Goal: Information Seeking & Learning: Learn about a topic

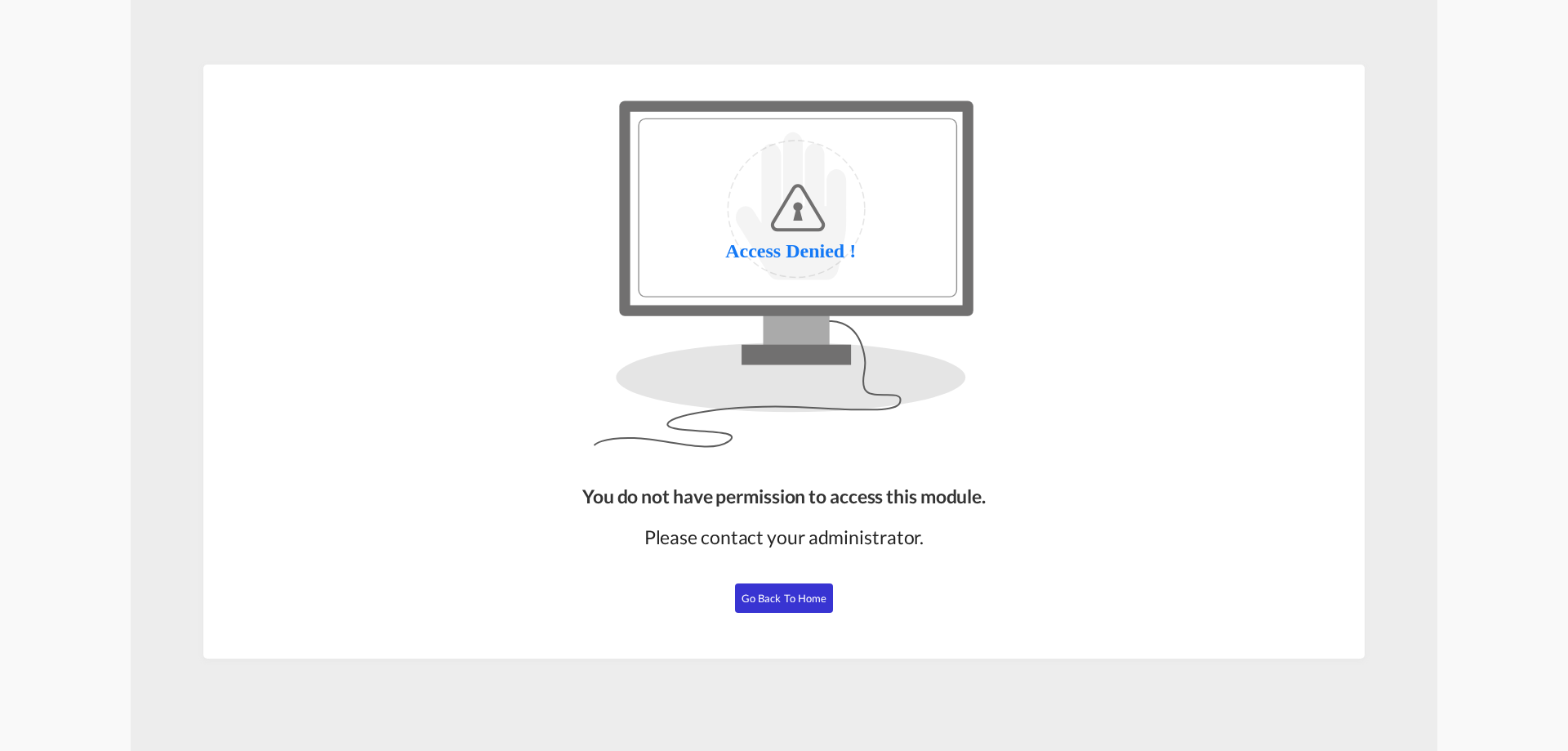
click at [784, 586] on button "Go Back to Home" at bounding box center [784, 598] width 98 height 29
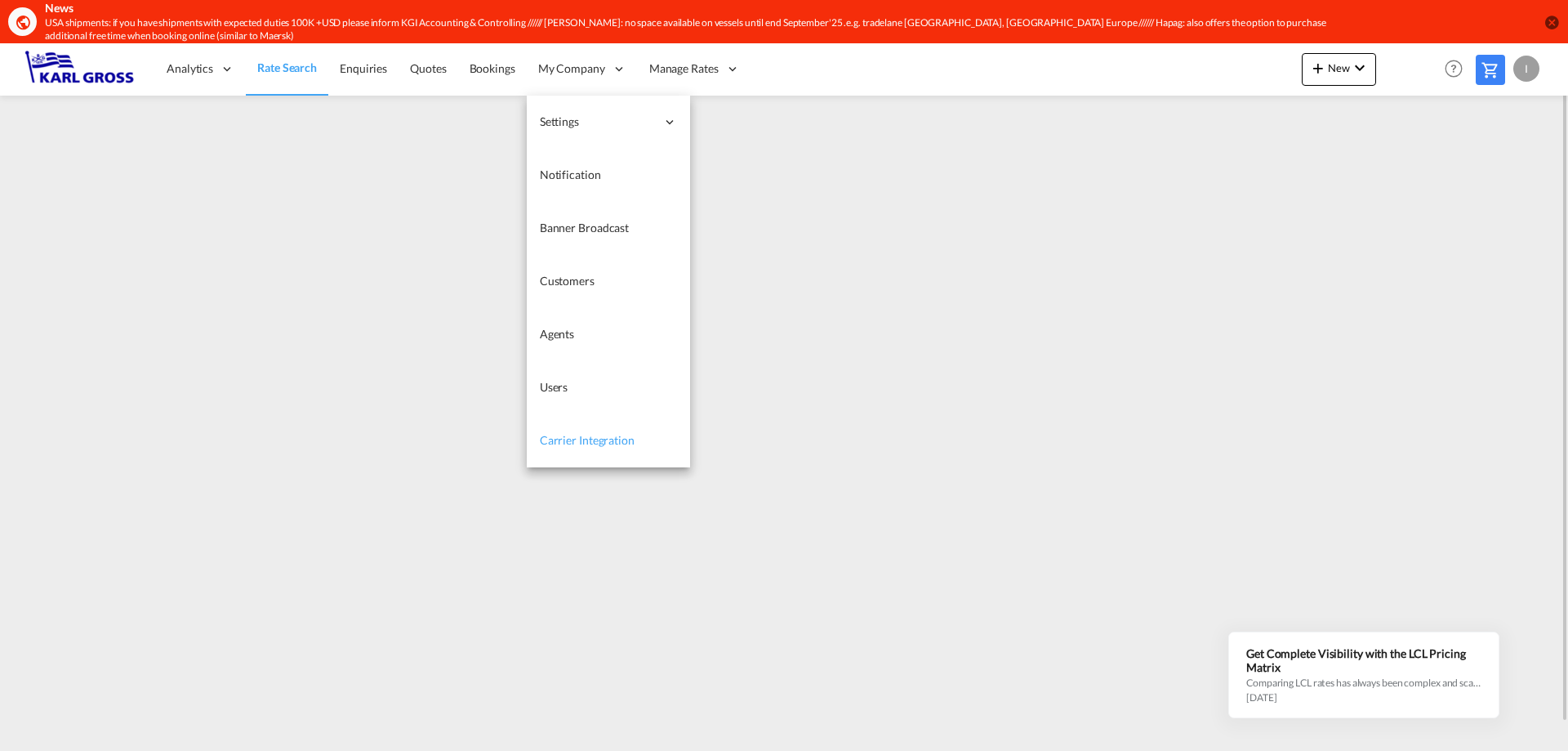
click at [625, 445] on span "Carrier Integration" at bounding box center [587, 441] width 94 height 14
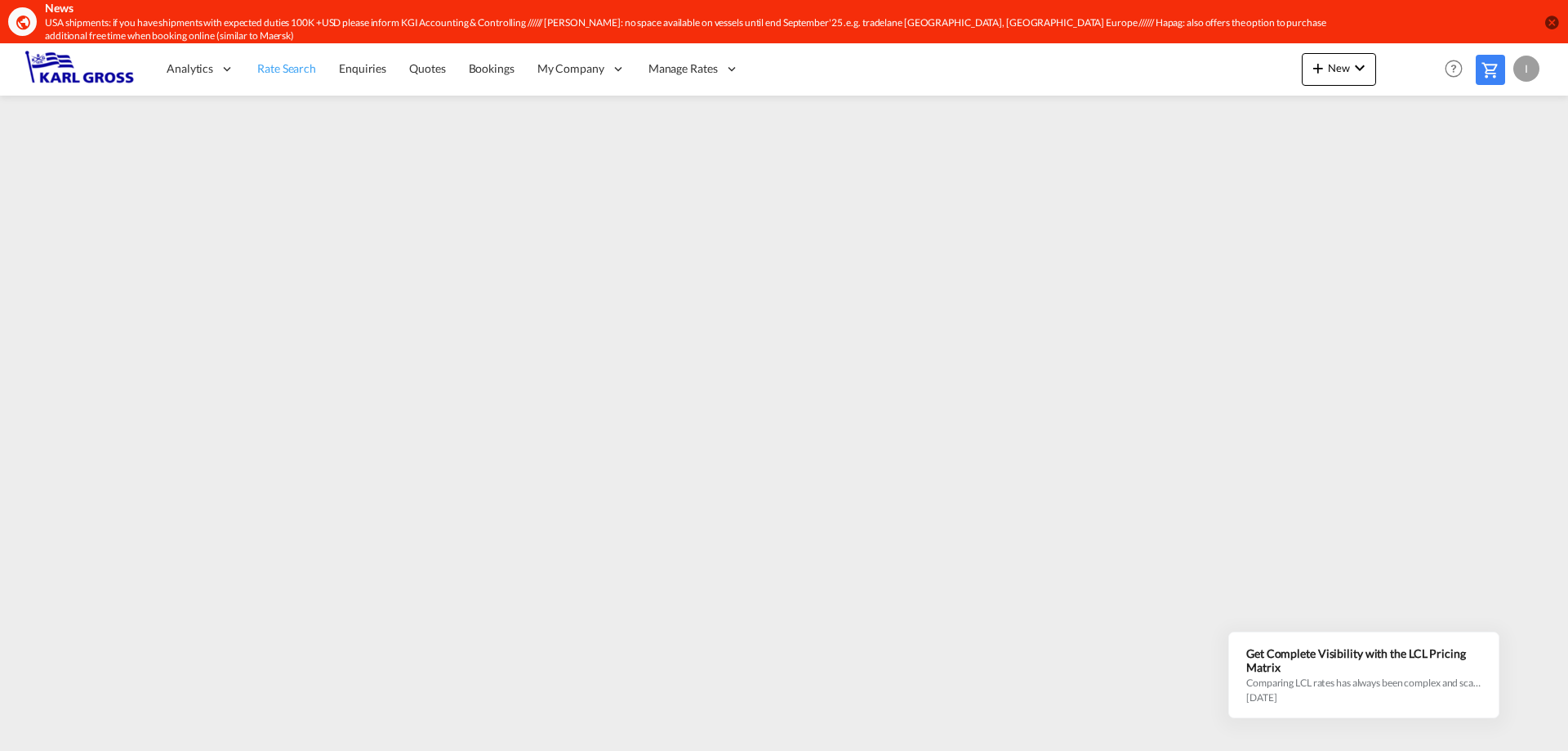
click at [284, 72] on span "Rate Search" at bounding box center [287, 69] width 59 height 14
click at [374, 73] on span "Enquiries" at bounding box center [363, 69] width 47 height 14
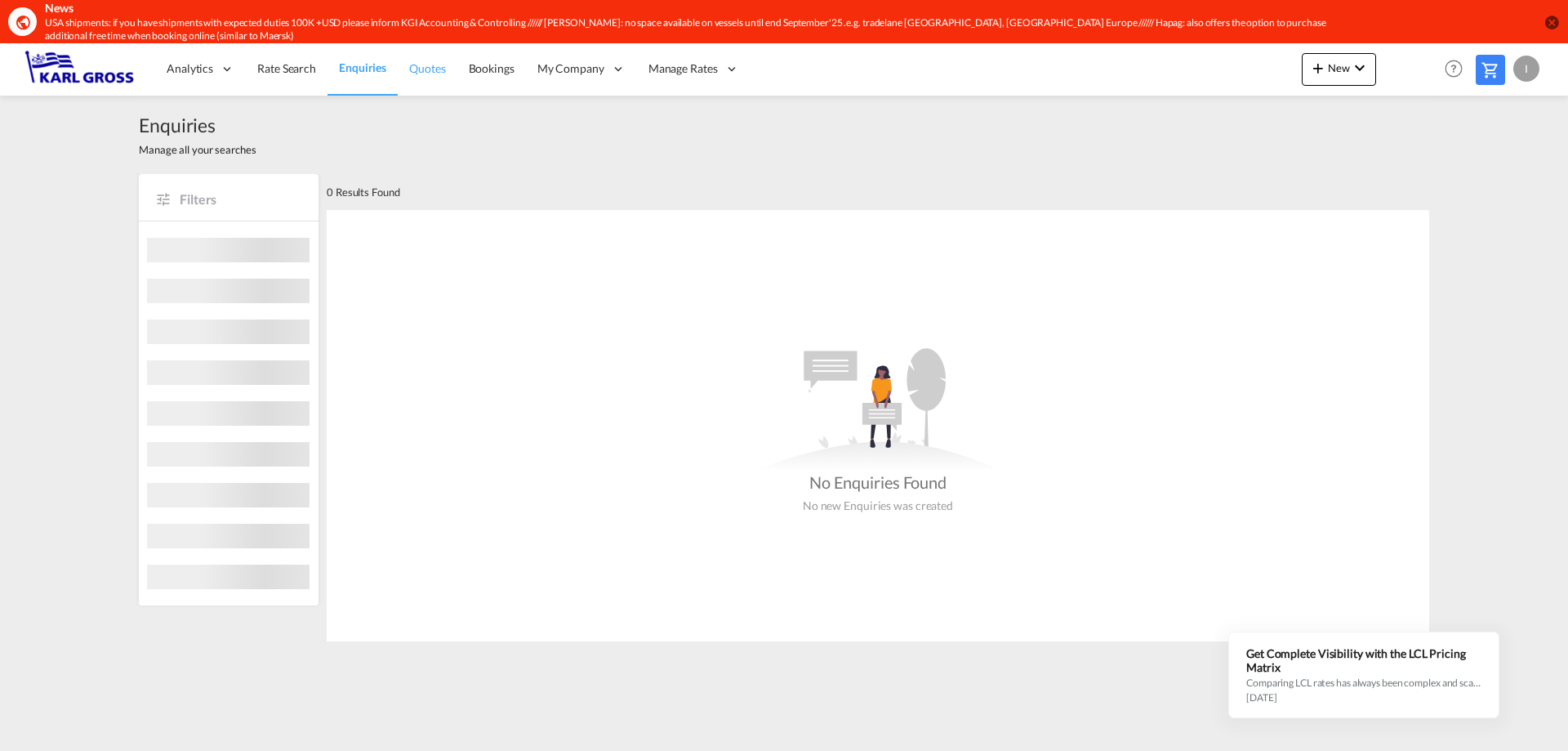
click at [435, 66] on span "Quotes" at bounding box center [427, 69] width 36 height 14
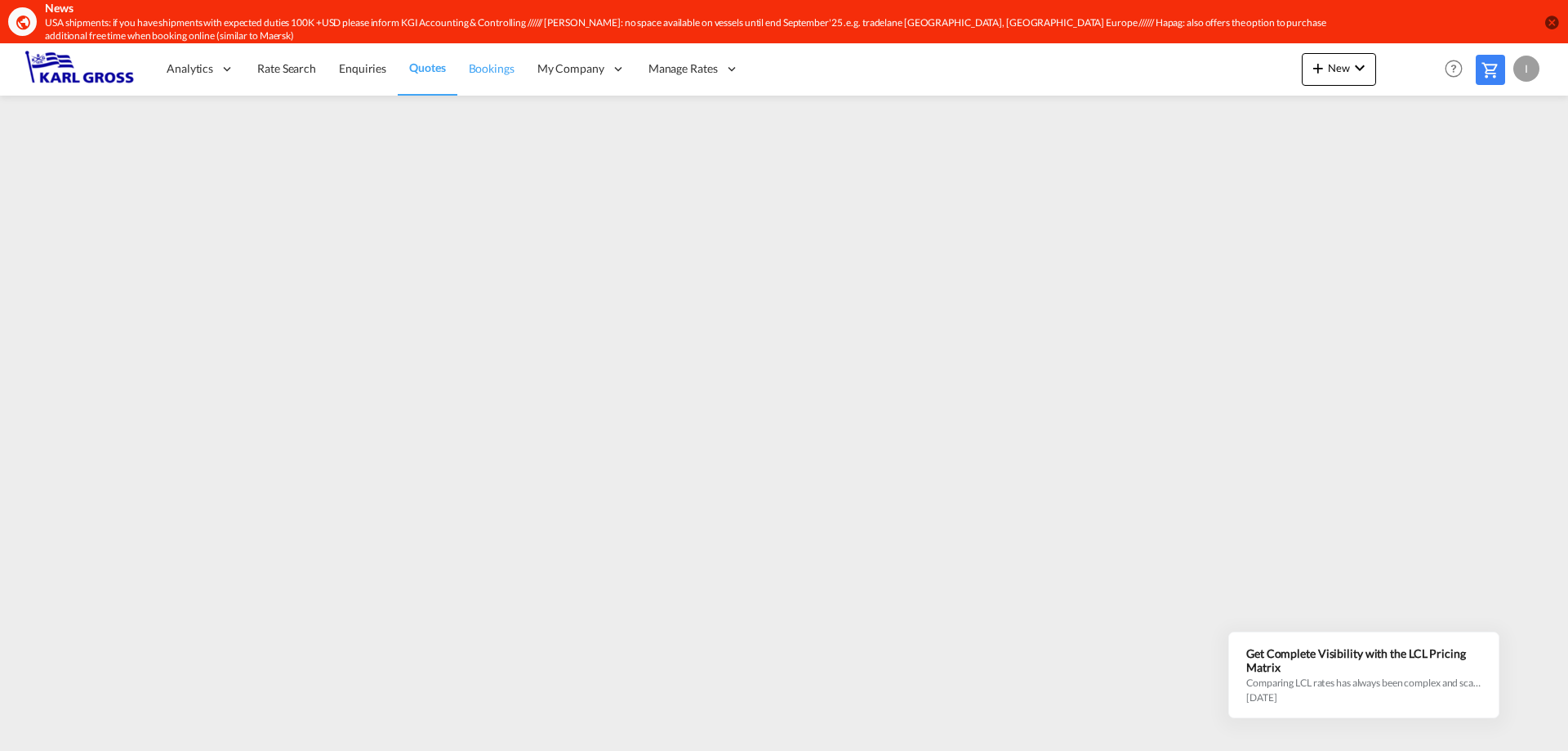
click at [481, 68] on span "Bookings" at bounding box center [491, 69] width 45 height 14
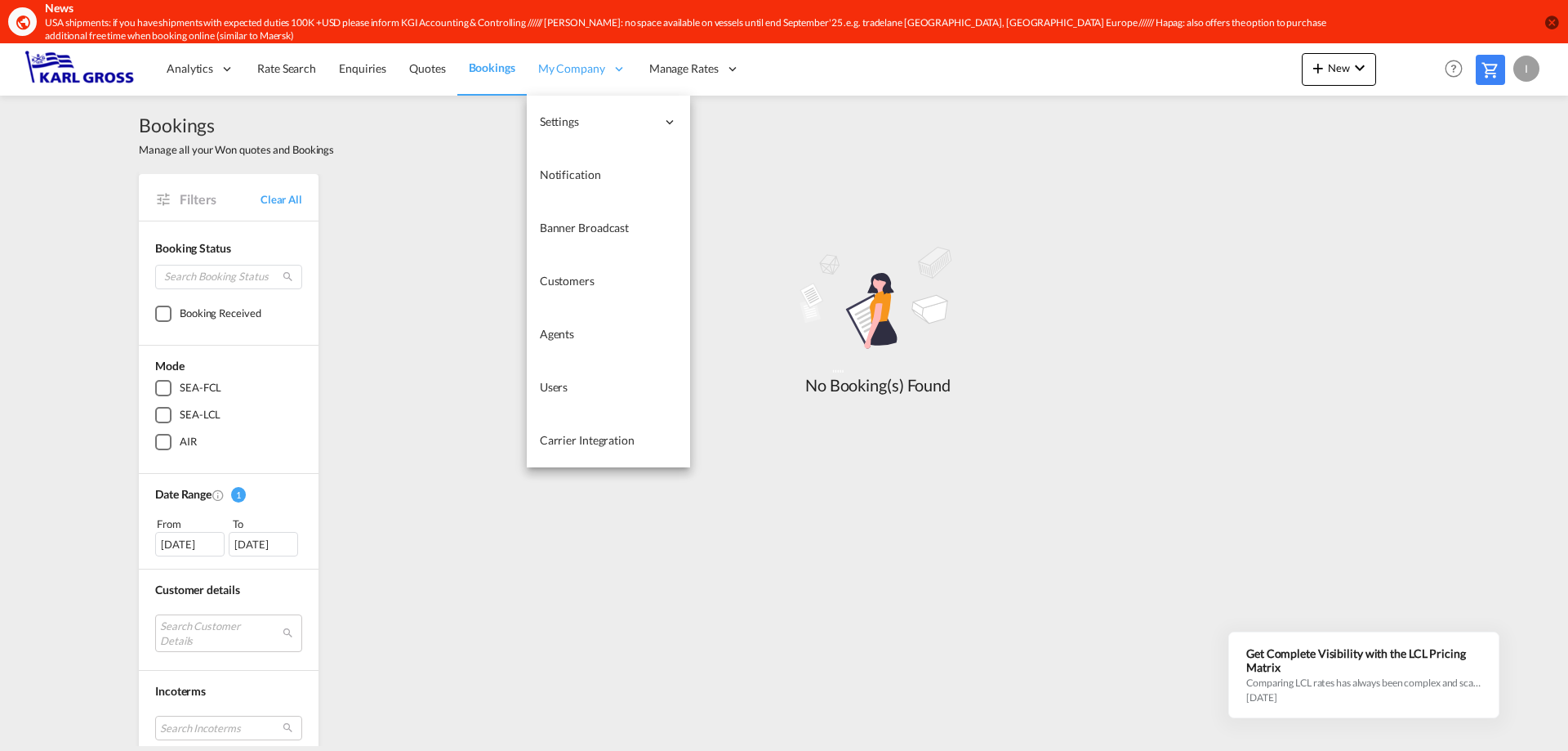
click at [583, 73] on span "My Company" at bounding box center [571, 69] width 67 height 16
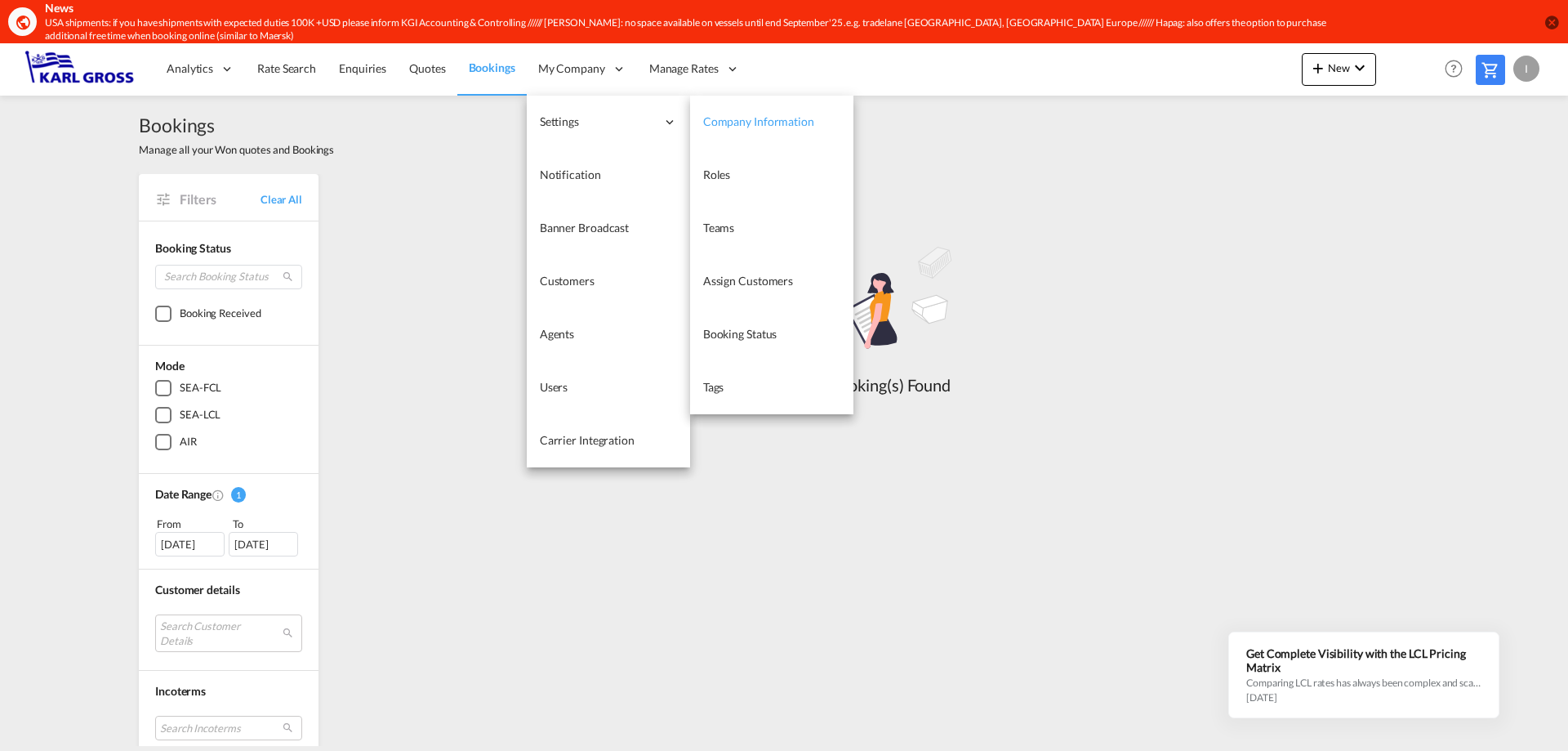
click at [768, 123] on span "Company Information" at bounding box center [759, 121] width 111 height 14
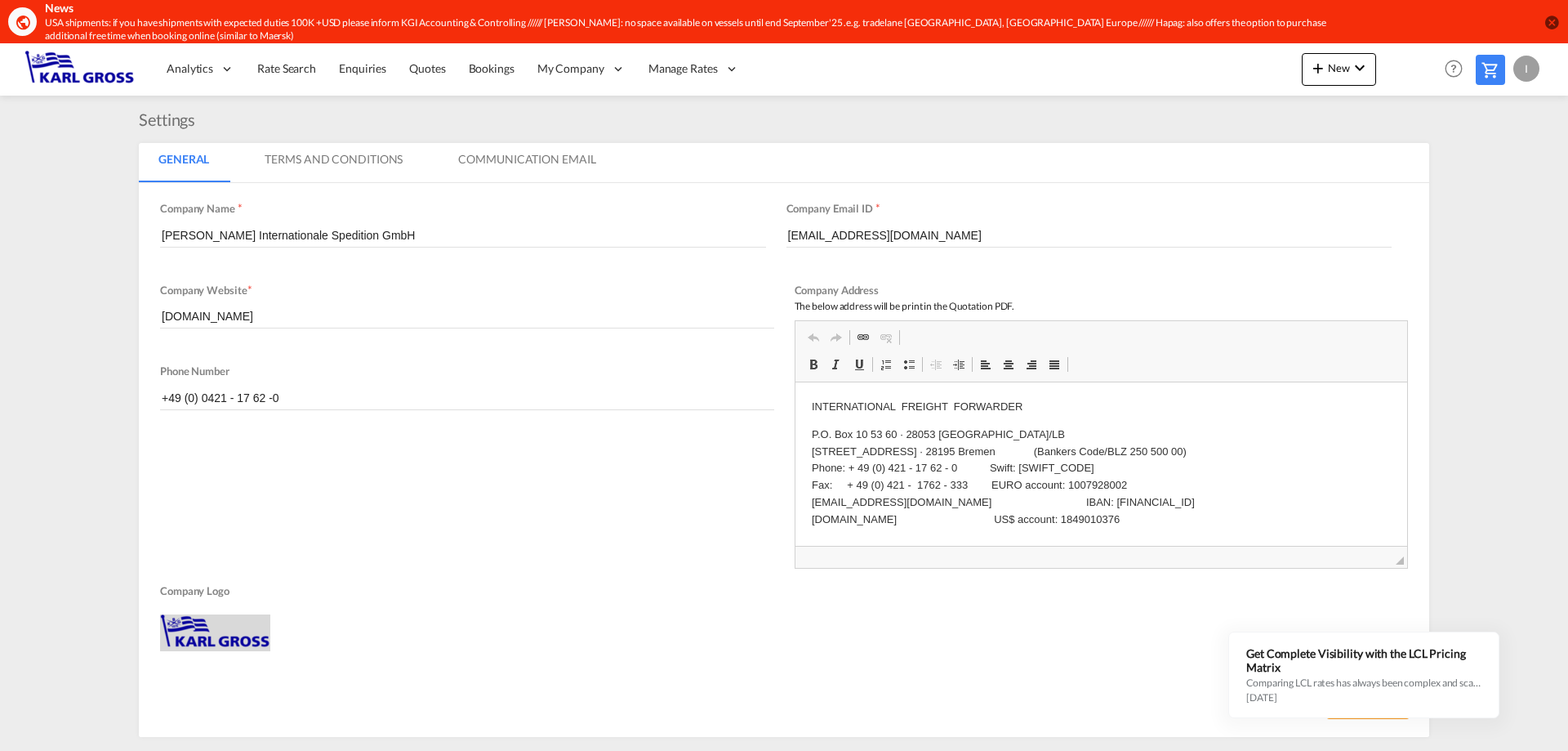
click at [304, 166] on md-tab-item "Terms And Conditions" at bounding box center [333, 162] width 177 height 39
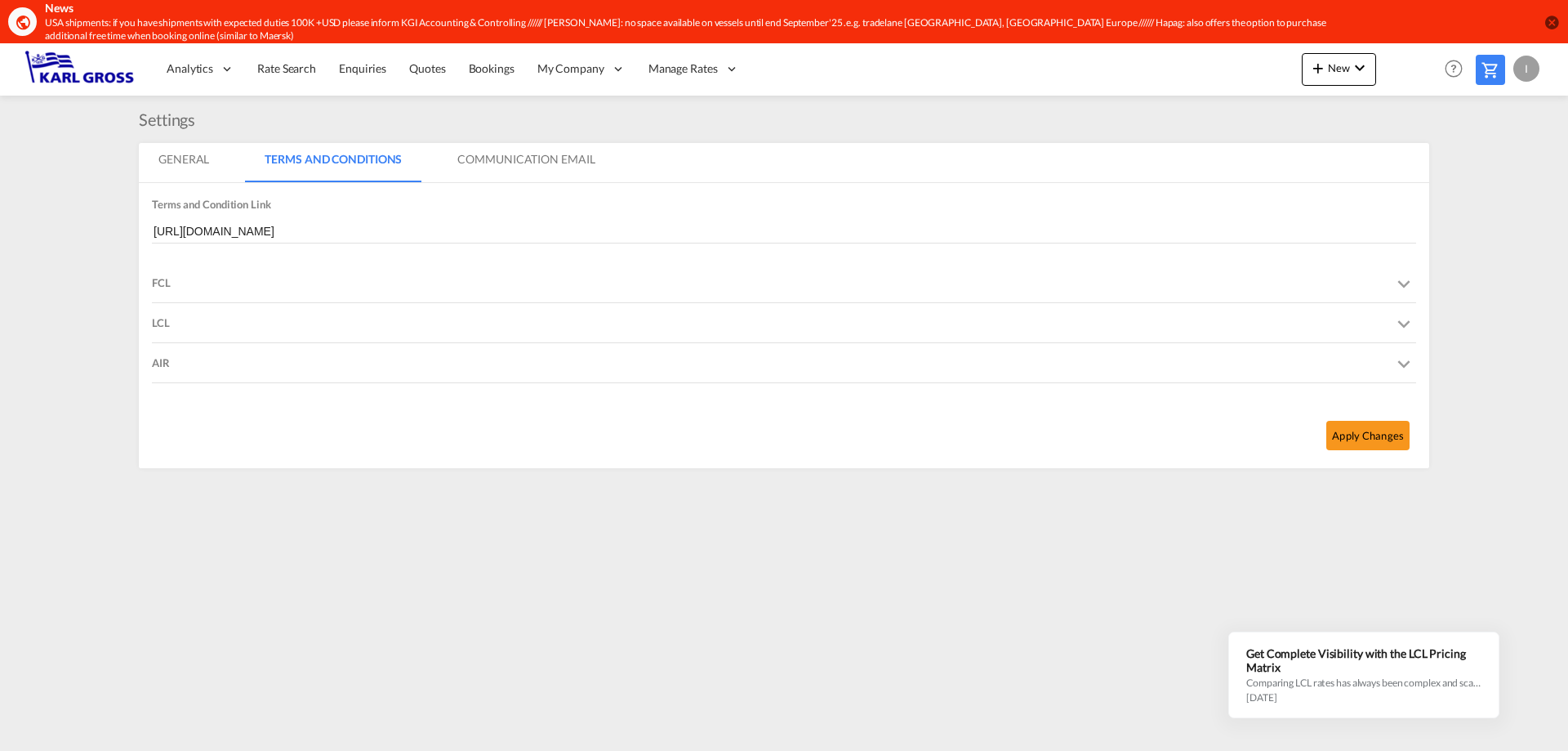
click at [210, 293] on div "FCL" at bounding box center [784, 283] width 1264 height 39
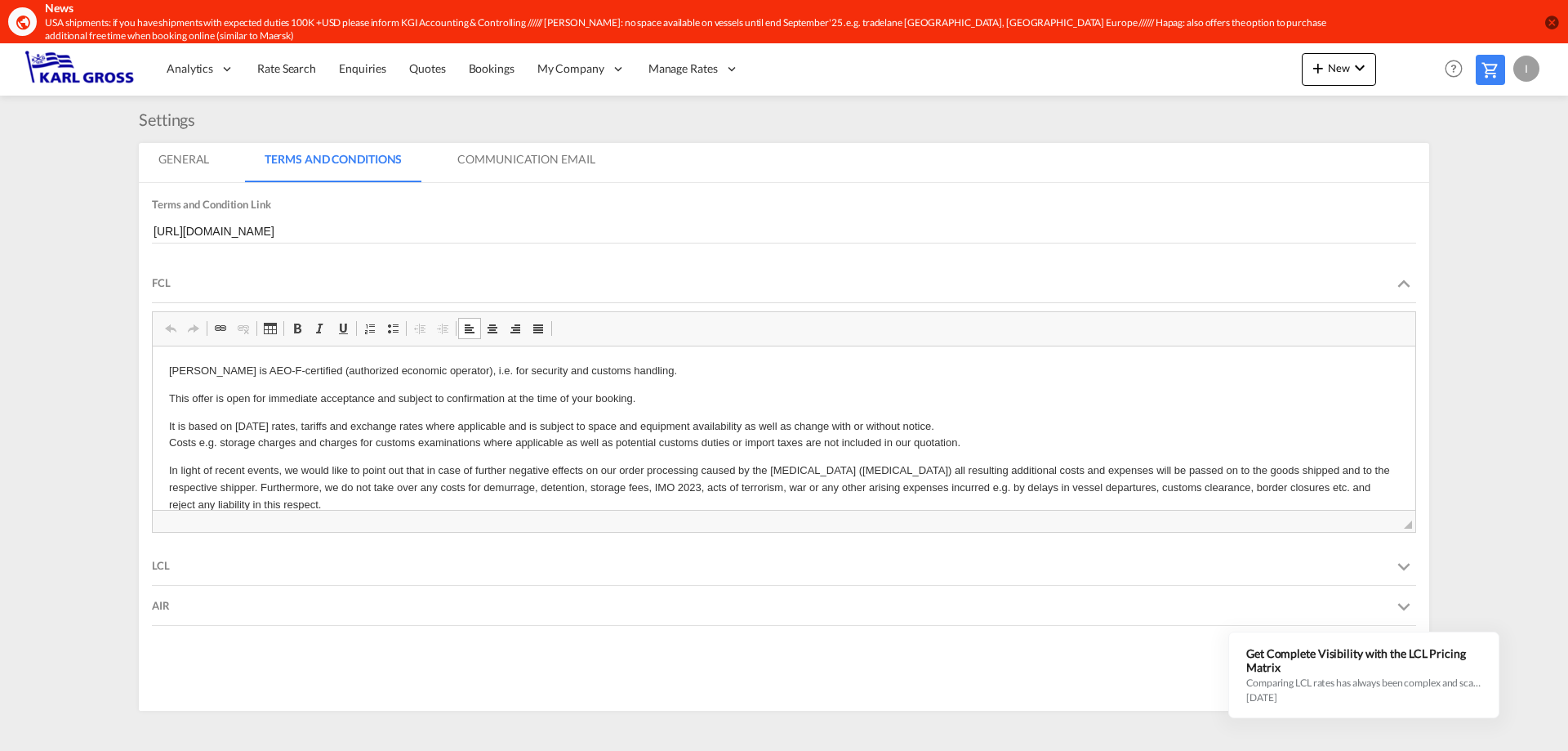
click at [174, 565] on div "LCL" at bounding box center [784, 565] width 1264 height 39
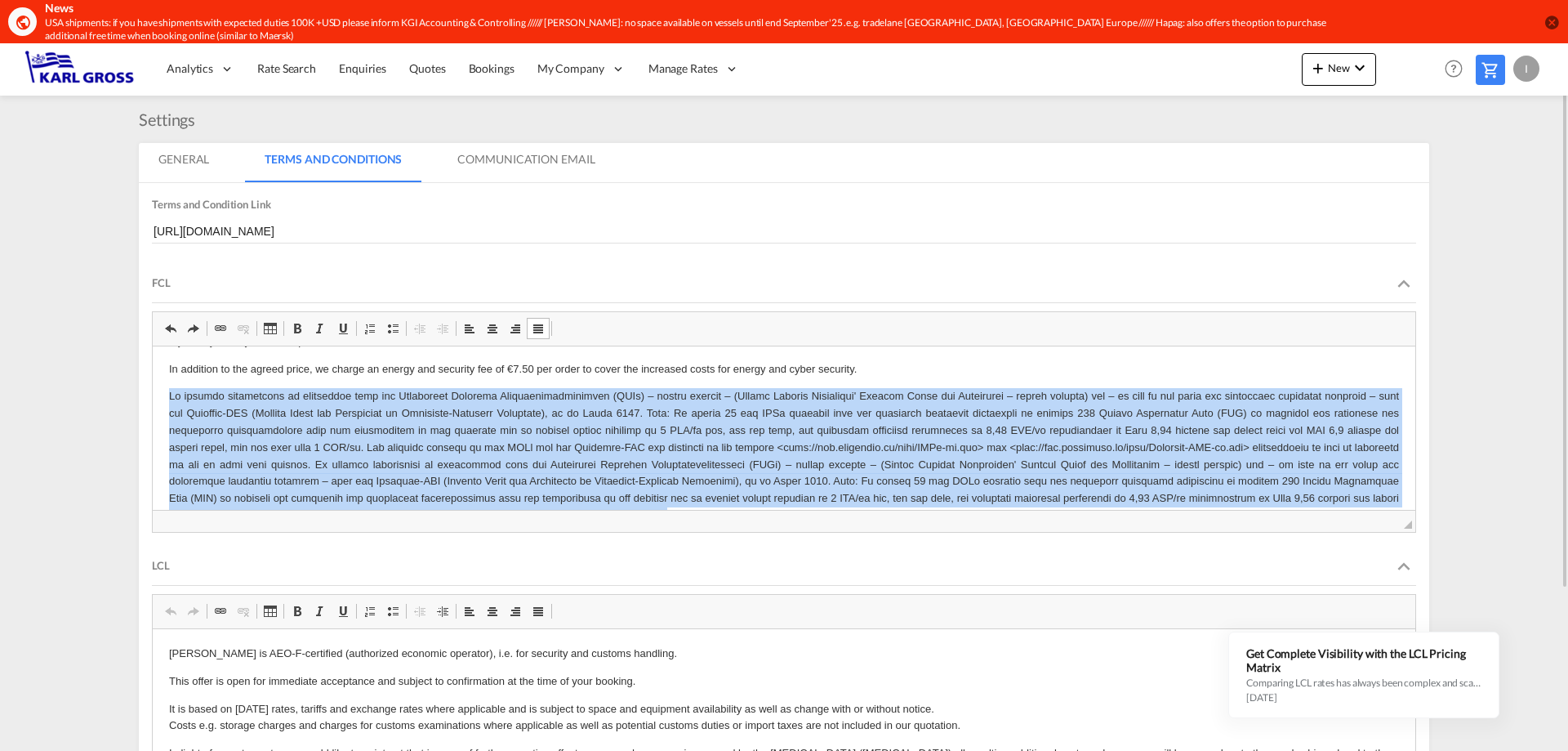
scroll to position [279, 0]
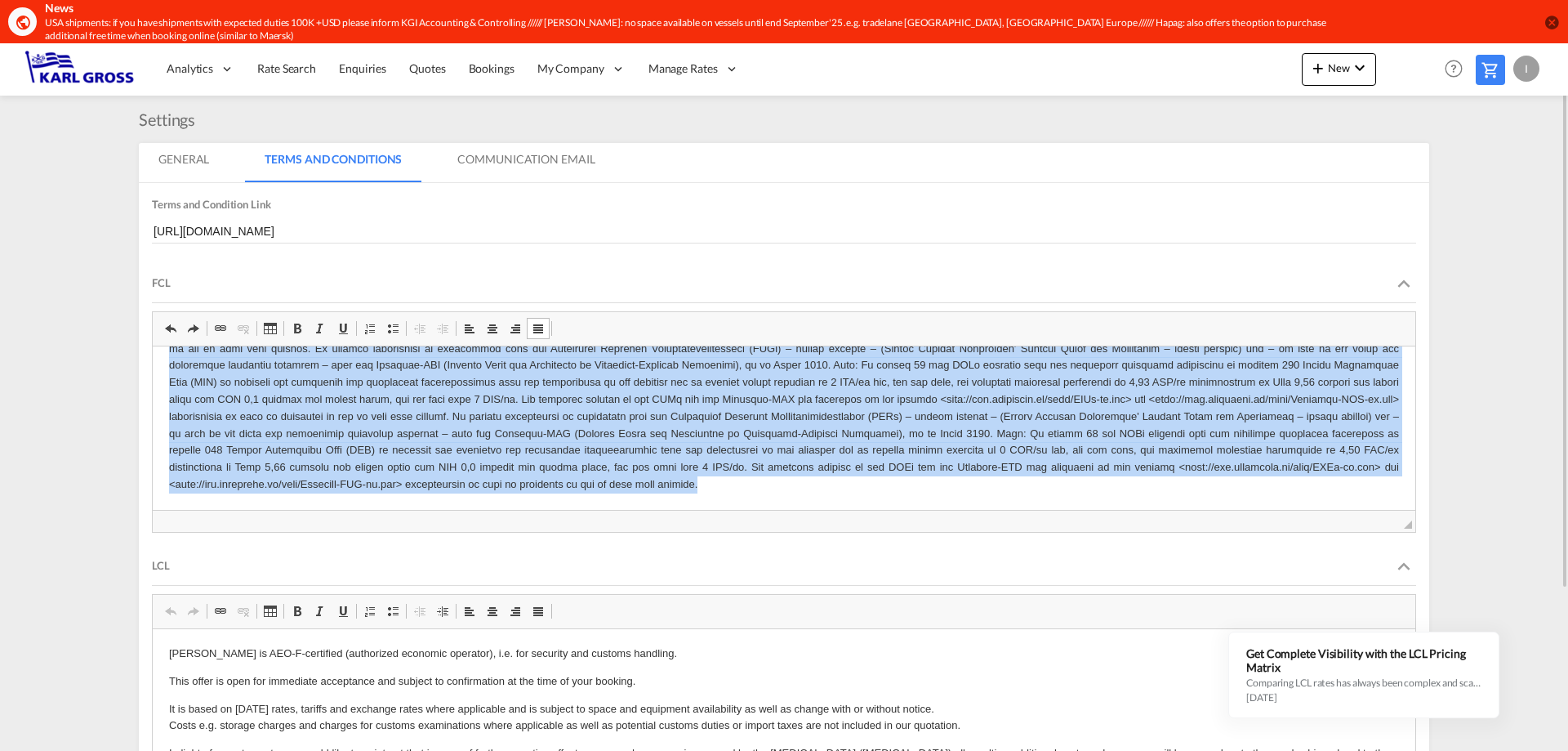
drag, startPoint x: 169, startPoint y: 396, endPoint x: 809, endPoint y: 630, distance: 681.4
click at [809, 509] on html "[PERSON_NAME] is AEO-F-certified (authorized economic operator), i.e. for secur…" at bounding box center [784, 287] width 1263 height 443
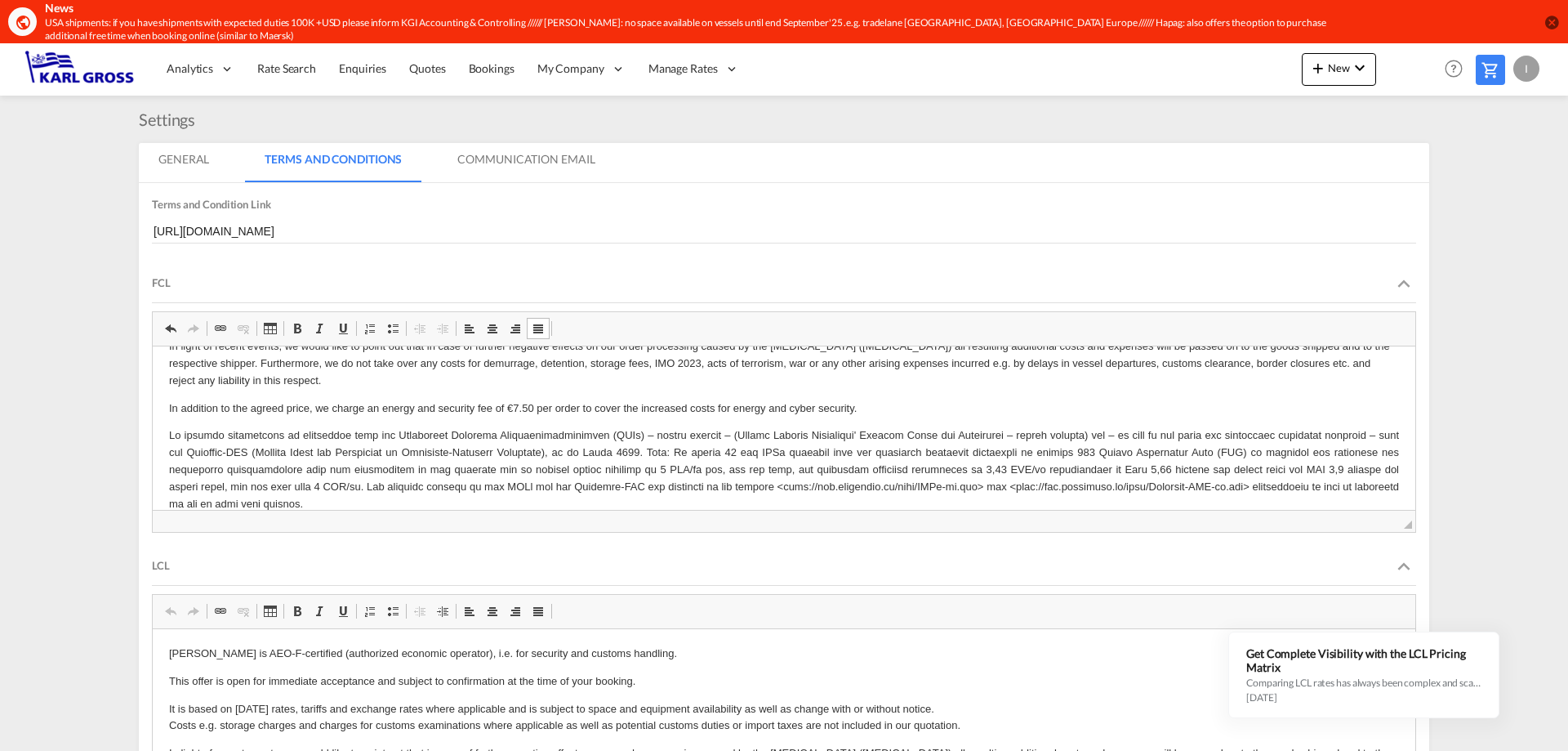
scroll to position [128, 0]
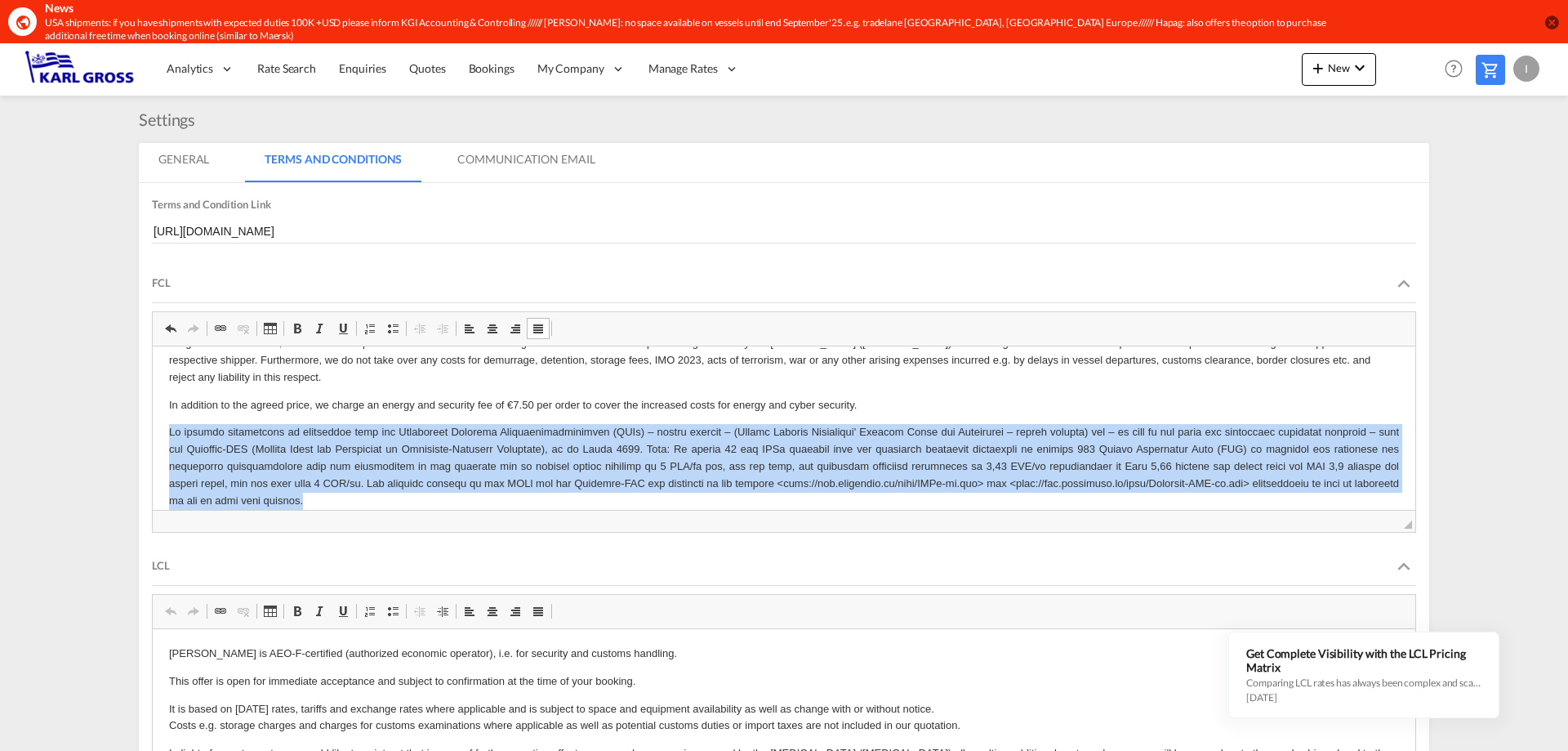
drag, startPoint x: 304, startPoint y: 500, endPoint x: 166, endPoint y: 425, distance: 157.1
click at [166, 425] on html "[PERSON_NAME] is AEO-F-certified (authorized economic operator), i.e. for secur…" at bounding box center [784, 372] width 1263 height 307
click at [299, 503] on p "WYSIWYG-Editor, editor6" at bounding box center [784, 466] width 1230 height 85
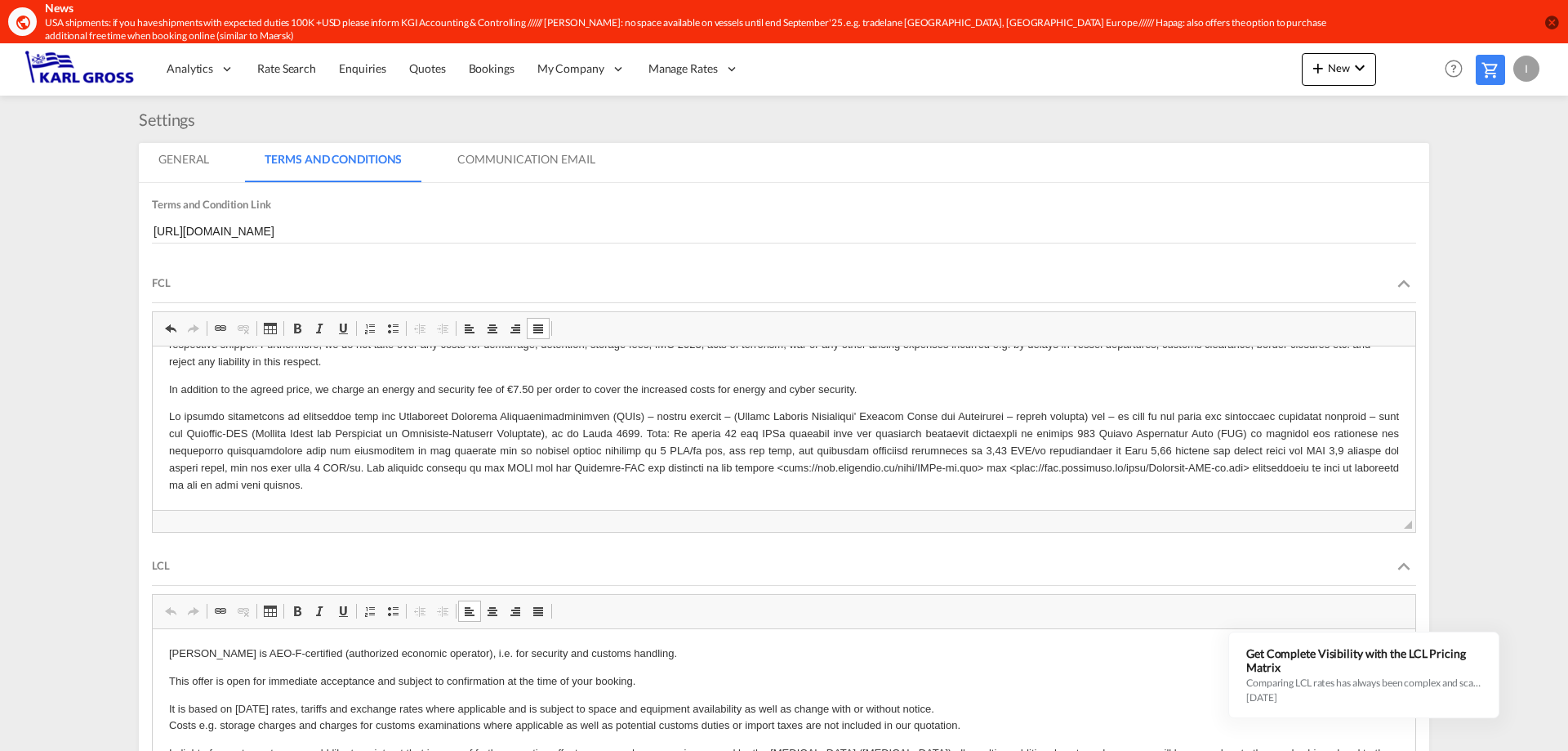
scroll to position [47, 0]
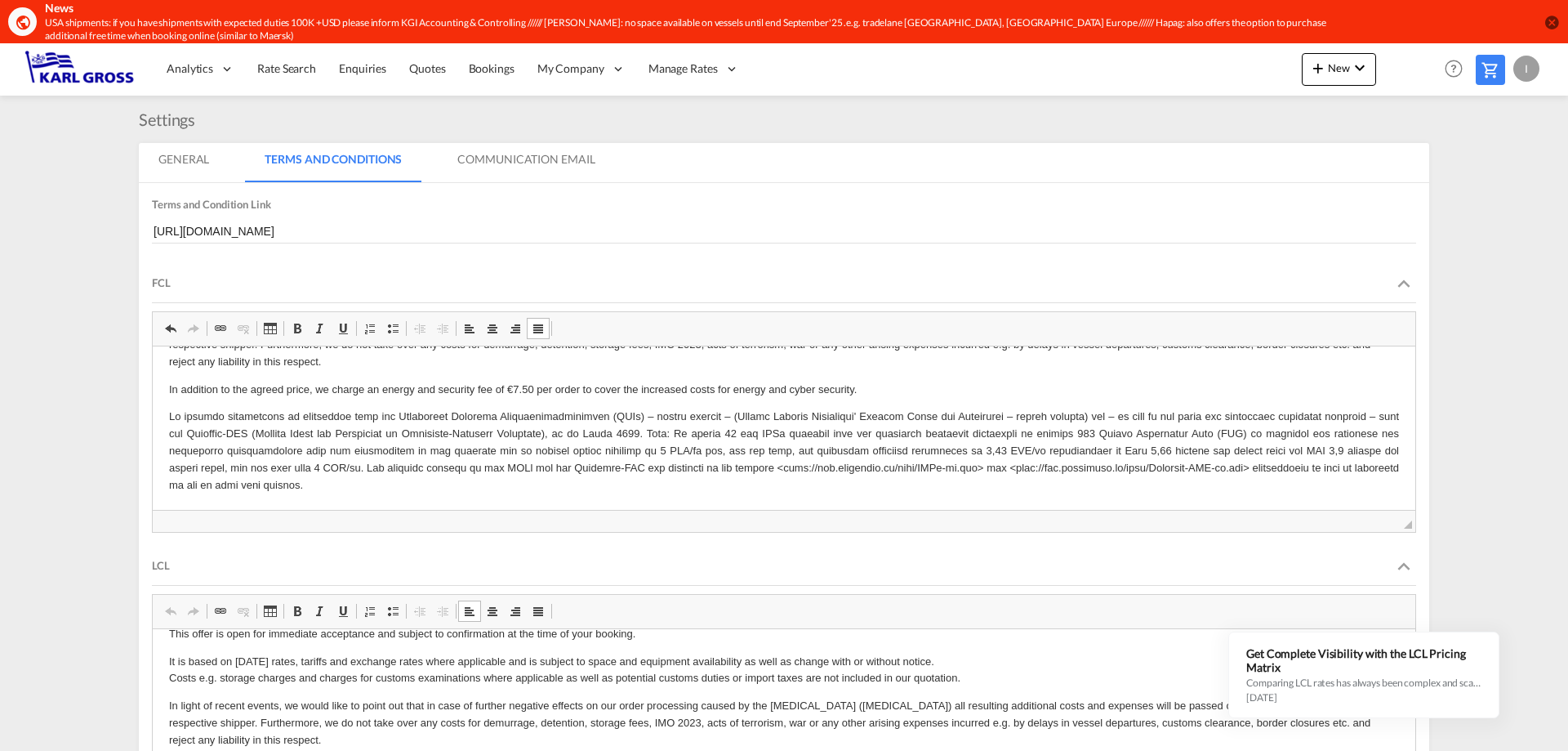
click at [282, 739] on p "In light of recent events, we would like to point out that in case of further n…" at bounding box center [784, 722] width 1230 height 51
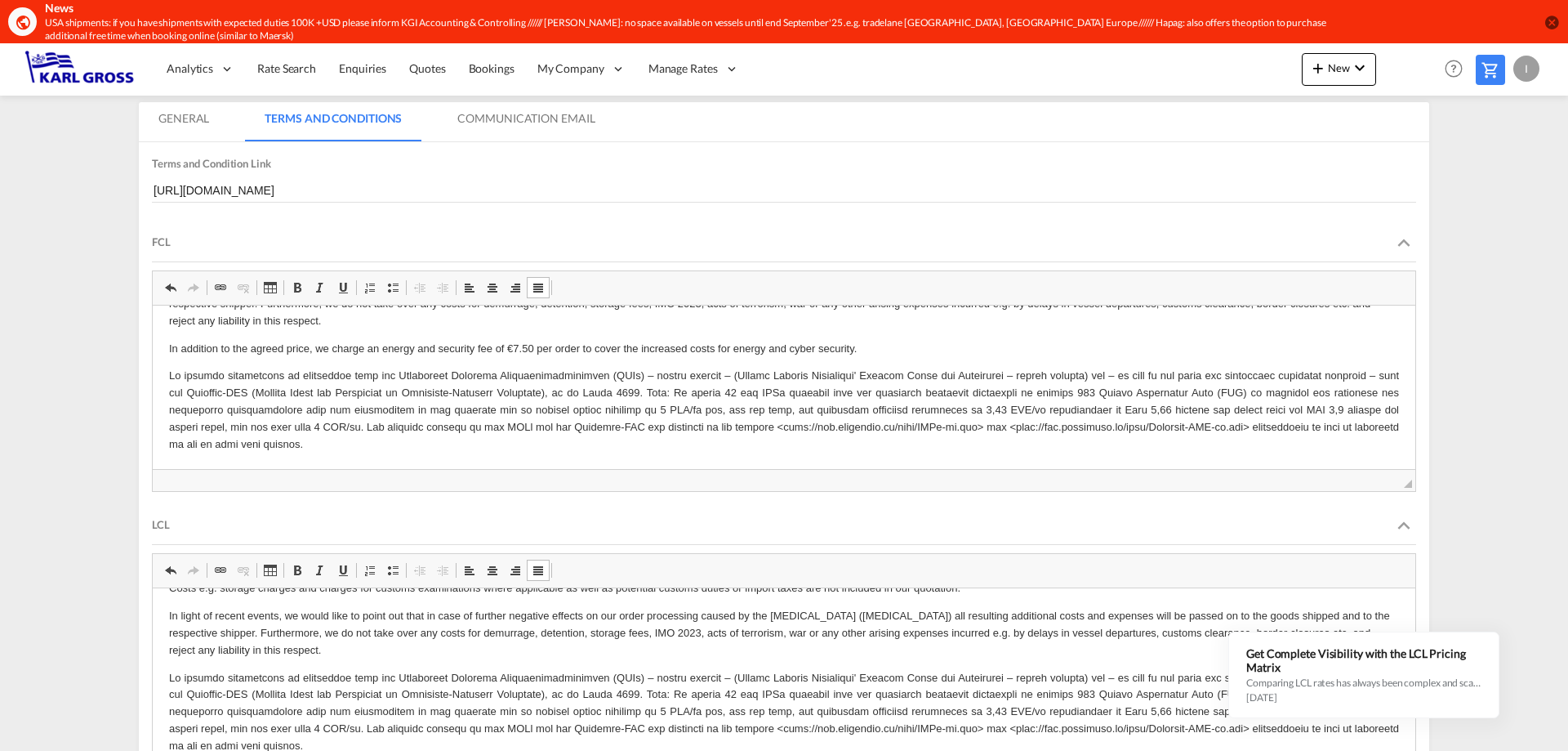
scroll to position [143, 0]
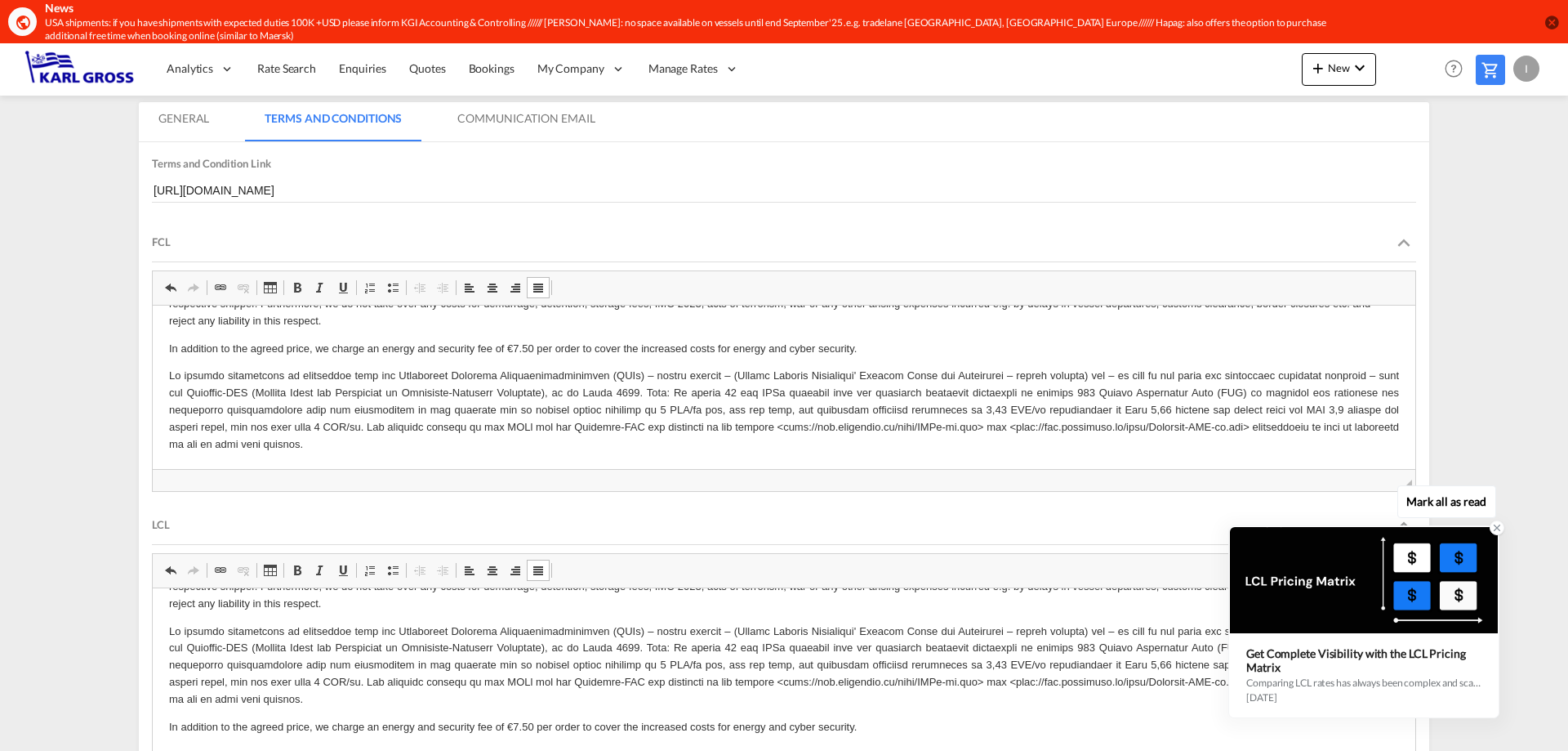
click at [1494, 530] on icon at bounding box center [1497, 527] width 12 height 12
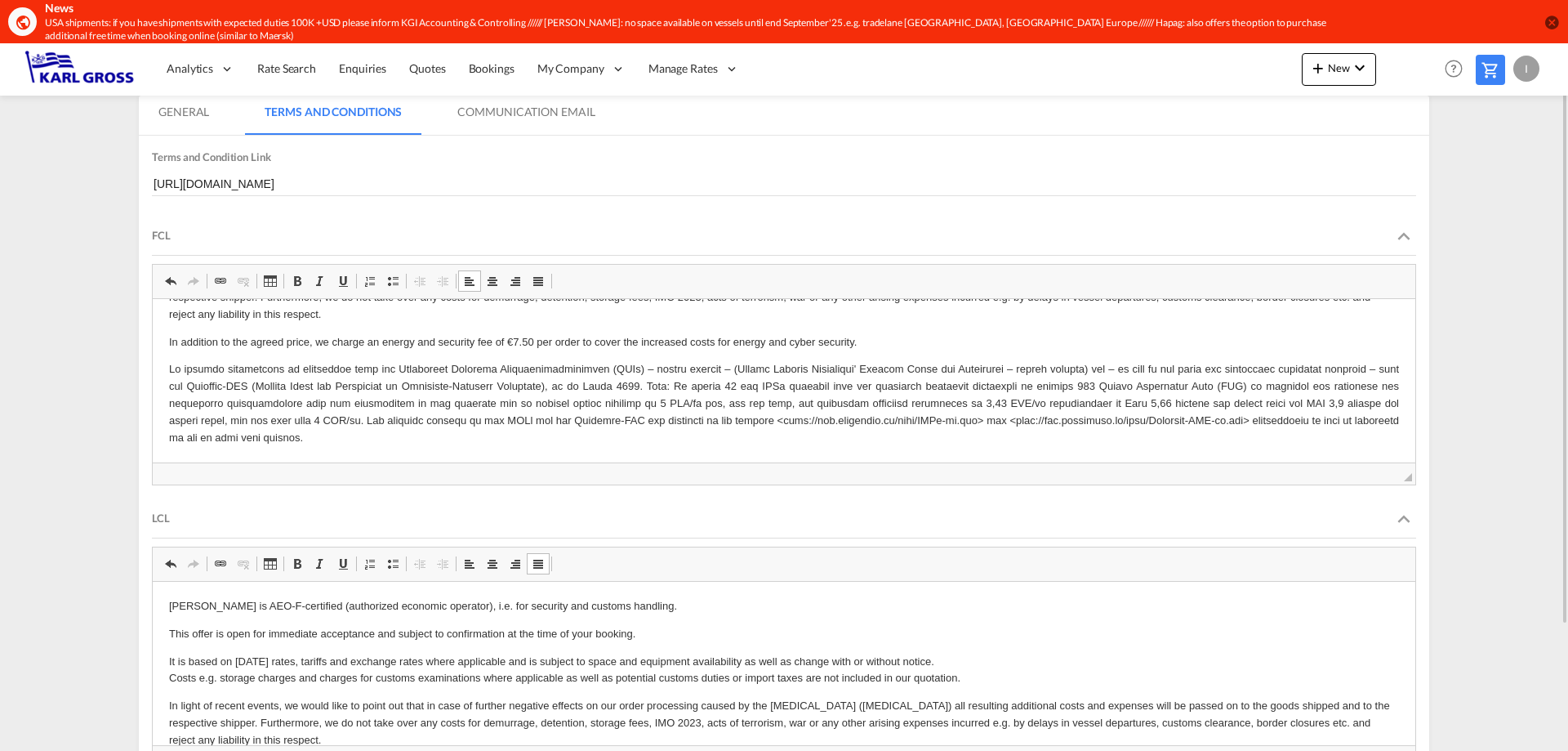
click at [173, 351] on body "[PERSON_NAME] is AEO-F-certified (authorized economic operator), i.e. for secur…" at bounding box center [784, 308] width 1230 height 274
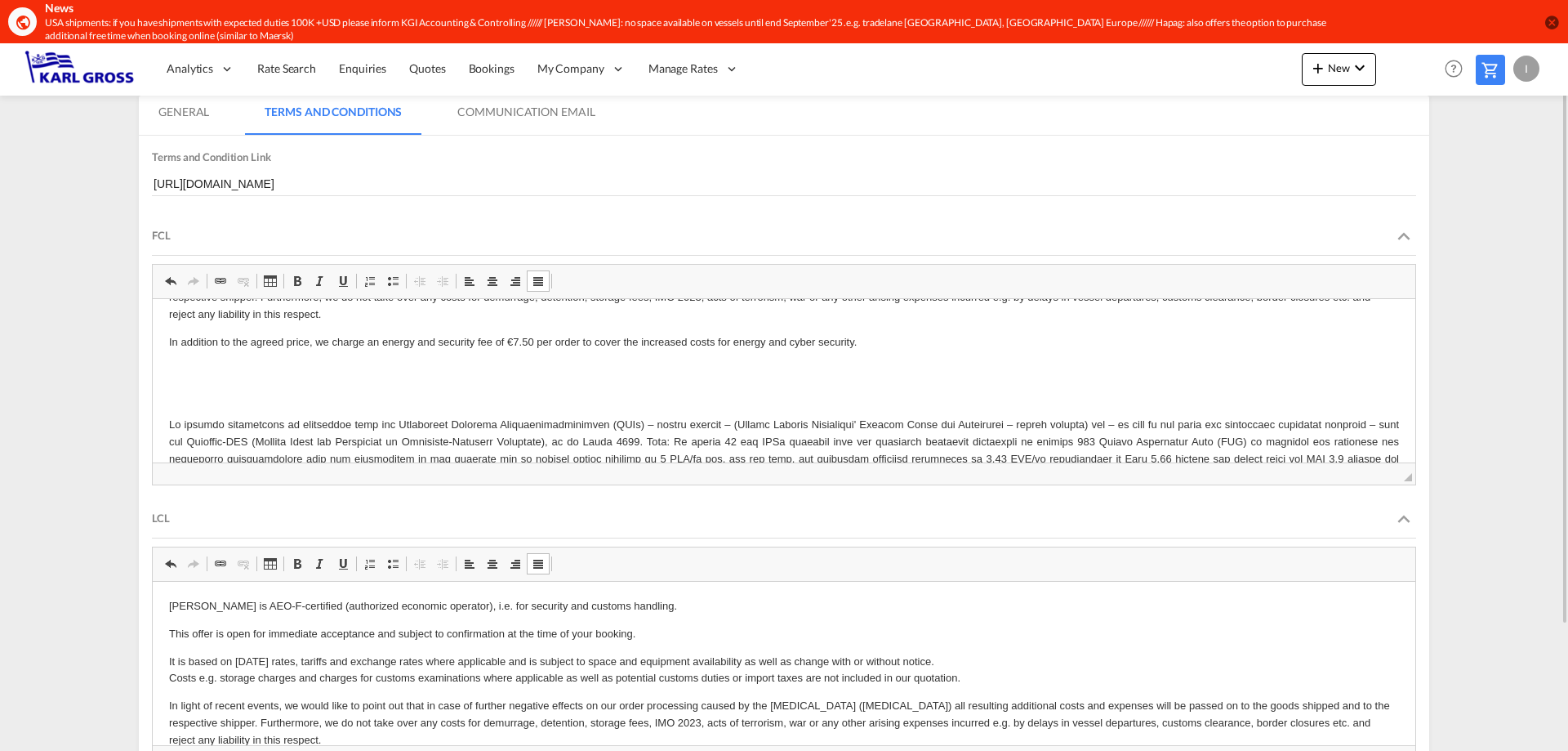
click at [193, 385] on body "[PERSON_NAME] is AEO-F-certified (authorized economic operator), i.e. for secur…" at bounding box center [784, 335] width 1230 height 329
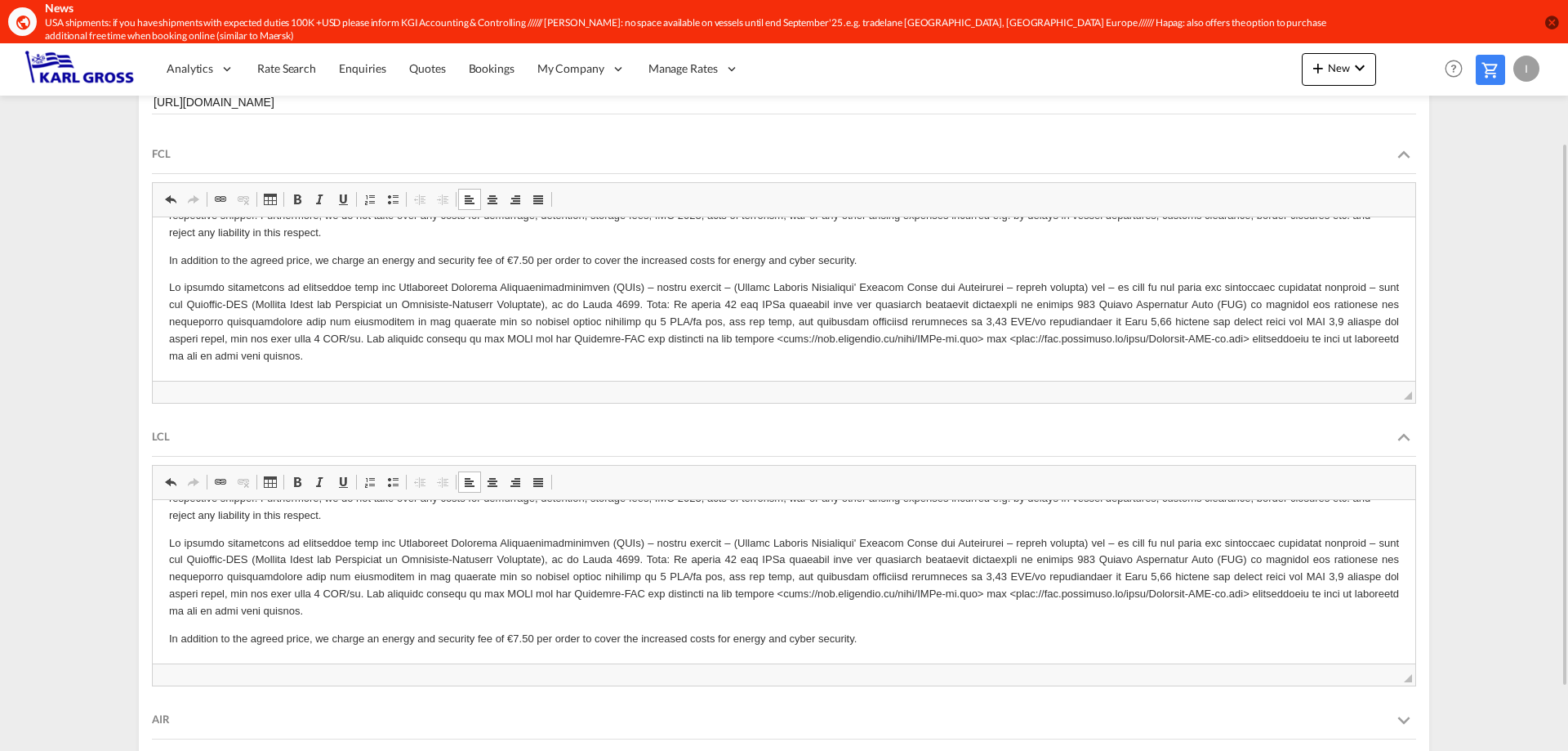
scroll to position [0, 0]
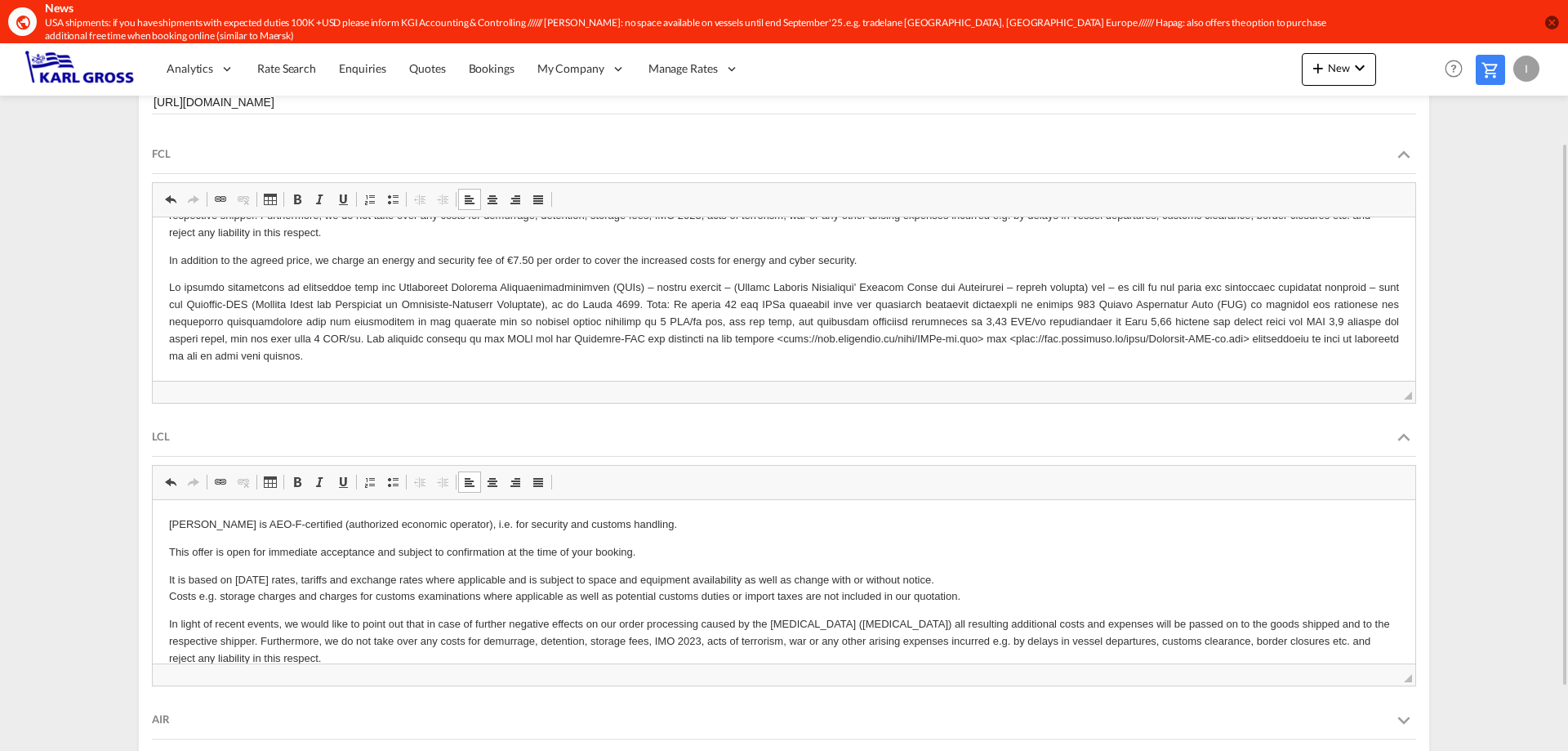
drag, startPoint x: 305, startPoint y: 612, endPoint x: 135, endPoint y: 582, distance: 172.6
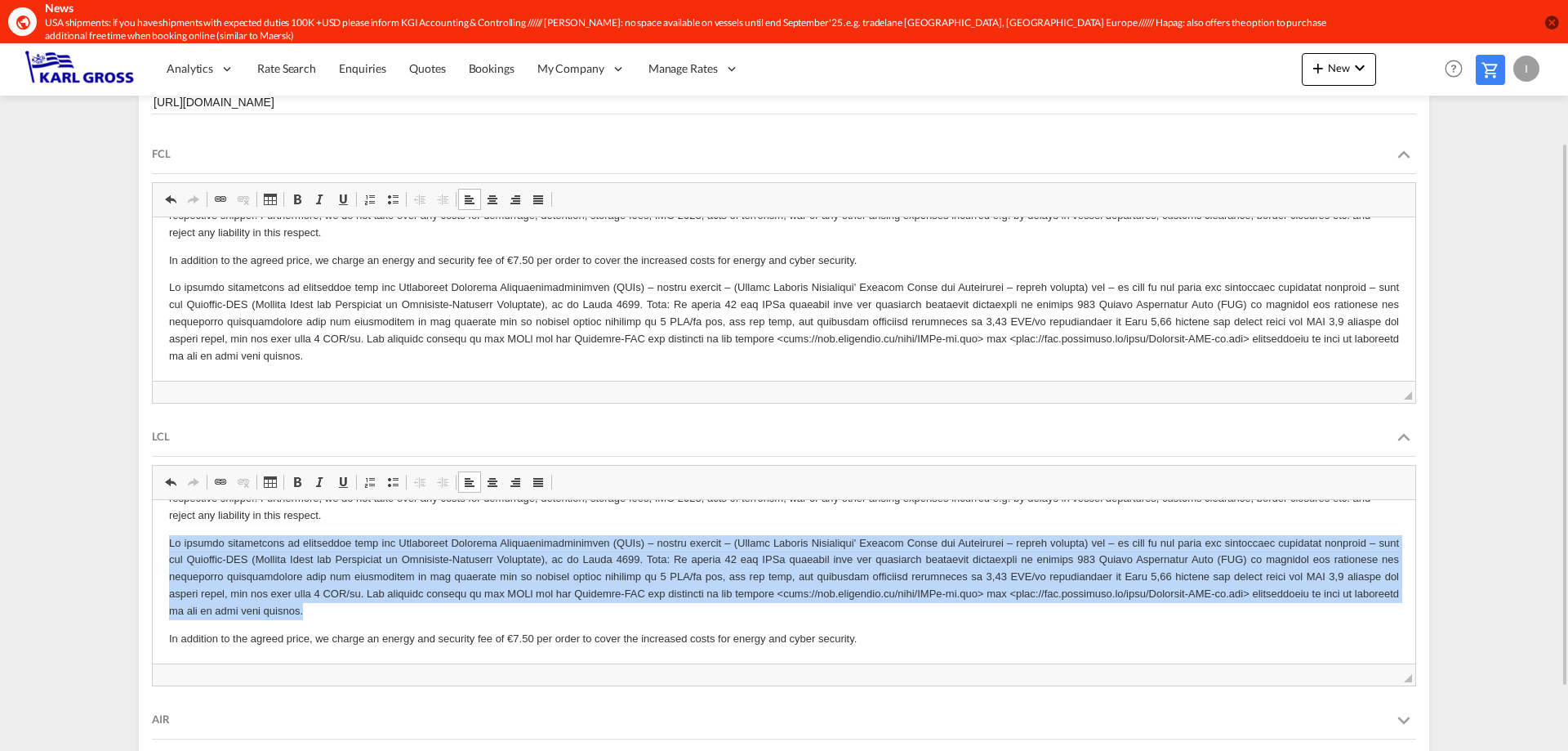
drag, startPoint x: 171, startPoint y: 541, endPoint x: 299, endPoint y: 608, distance: 144.5
click at [299, 608] on p "WYSIWYG-Editor, editor7" at bounding box center [784, 576] width 1230 height 85
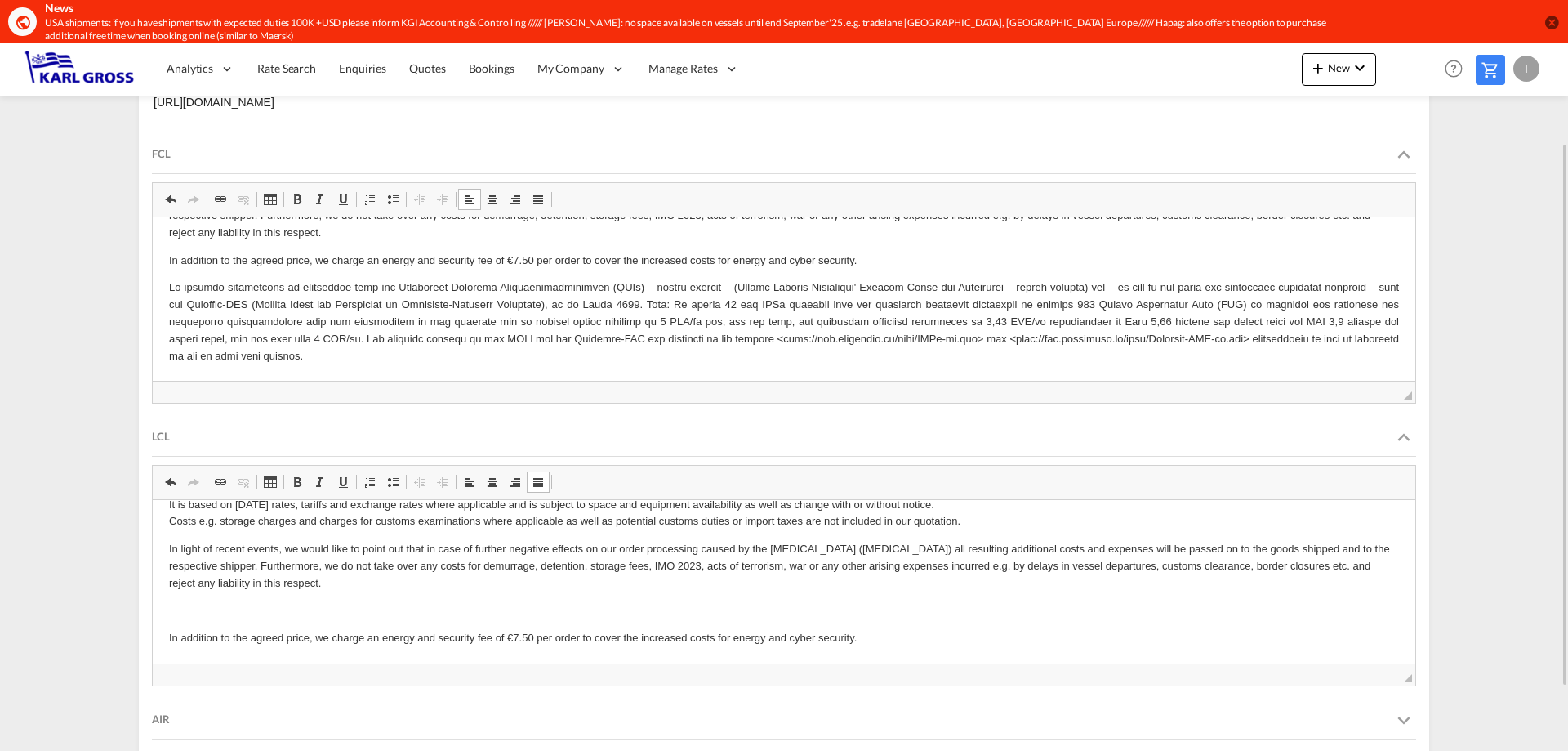
scroll to position [47, 0]
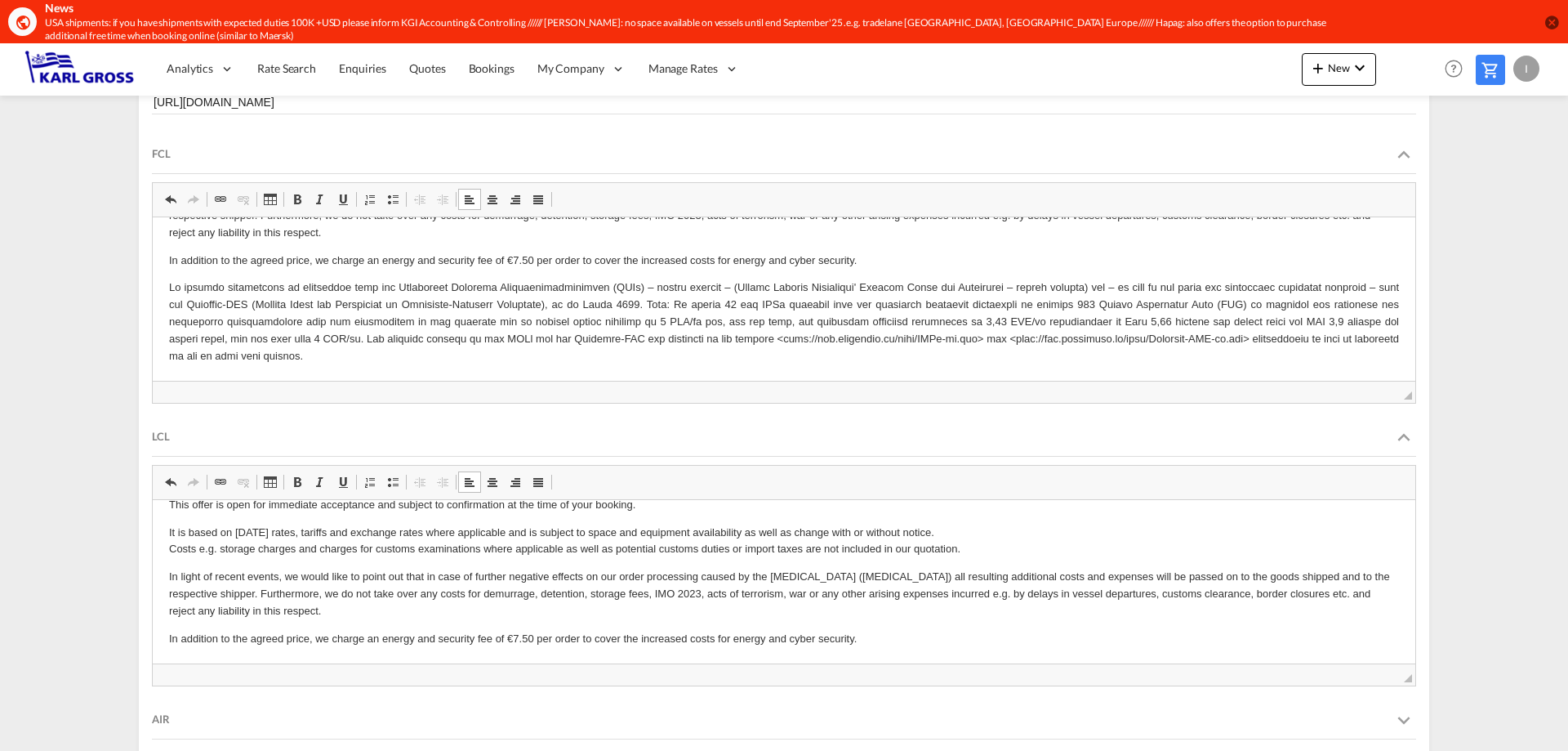
click at [869, 643] on p "In addition to the agreed price, we charge an energy and security fee of €7.50 …" at bounding box center [784, 638] width 1230 height 17
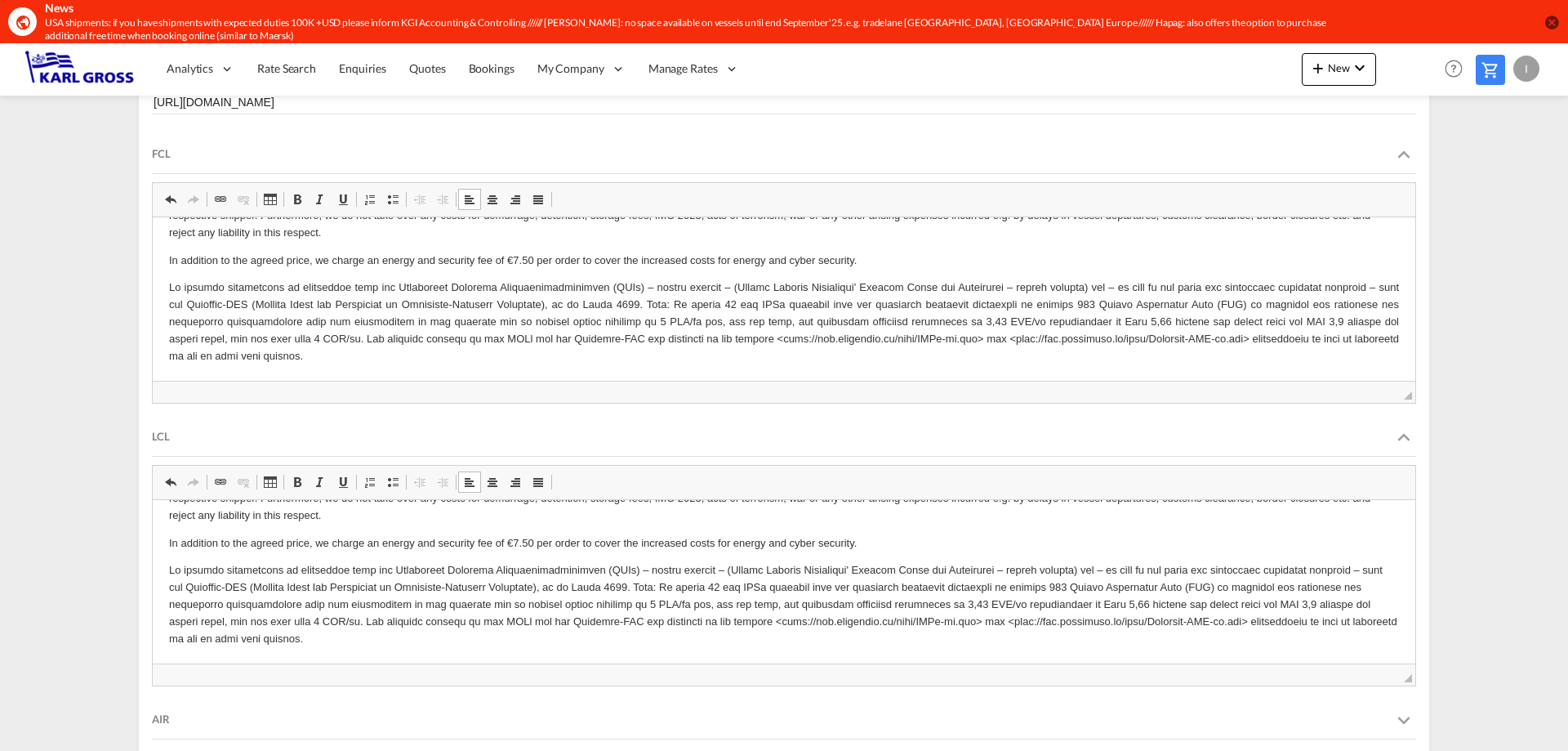
scroll to position [210, 0]
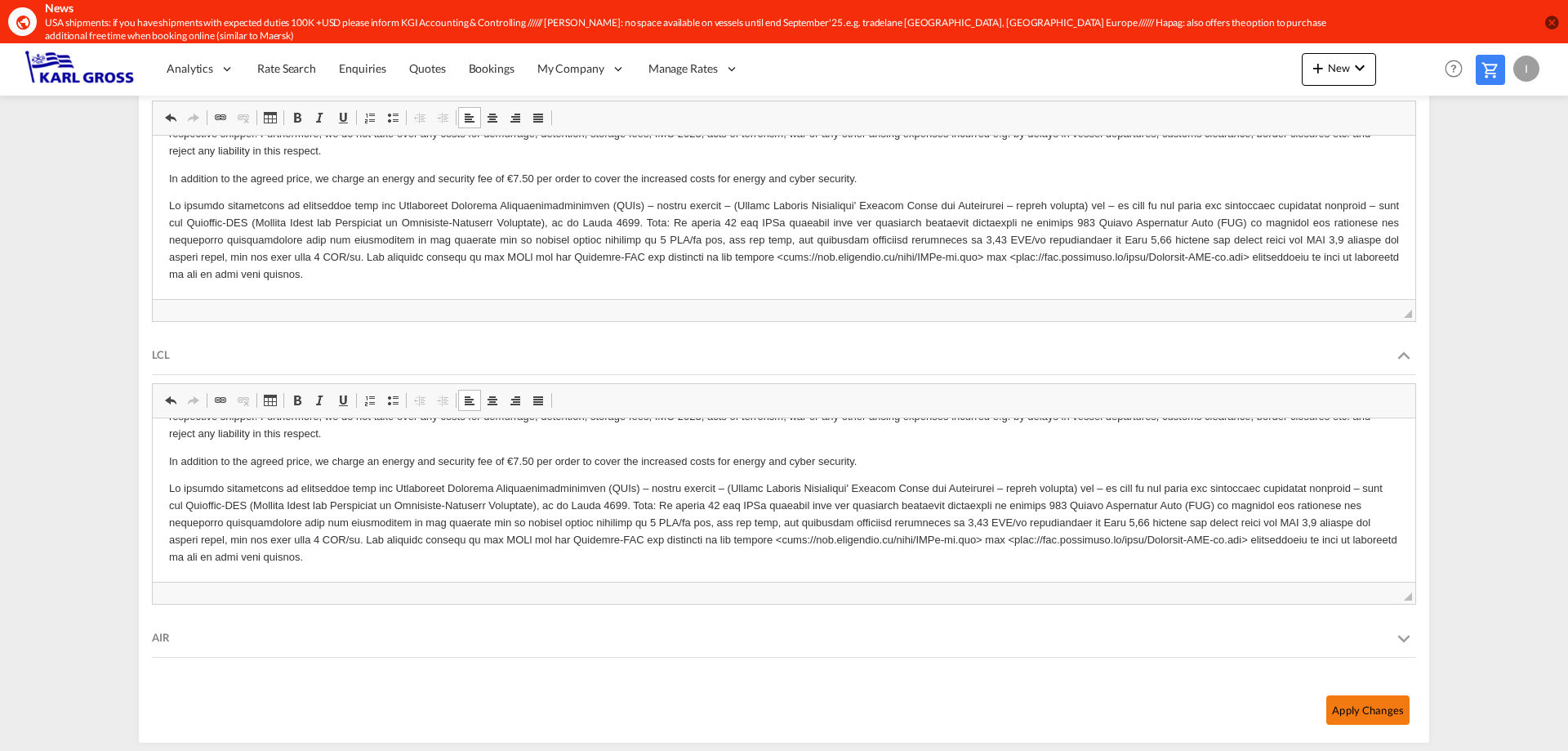
click at [1399, 707] on button "Apply Changes" at bounding box center [1367, 710] width 83 height 29
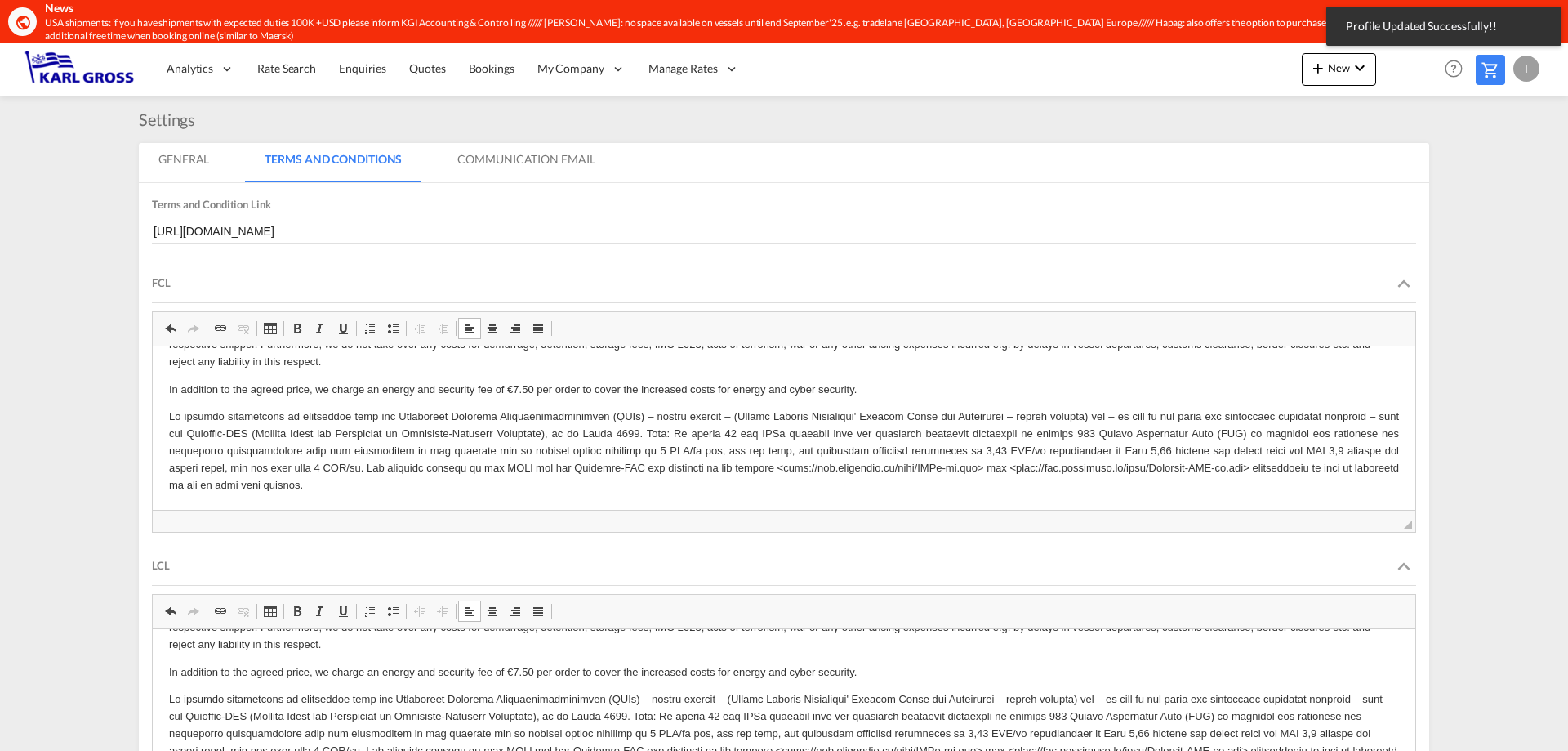
scroll to position [0, 0]
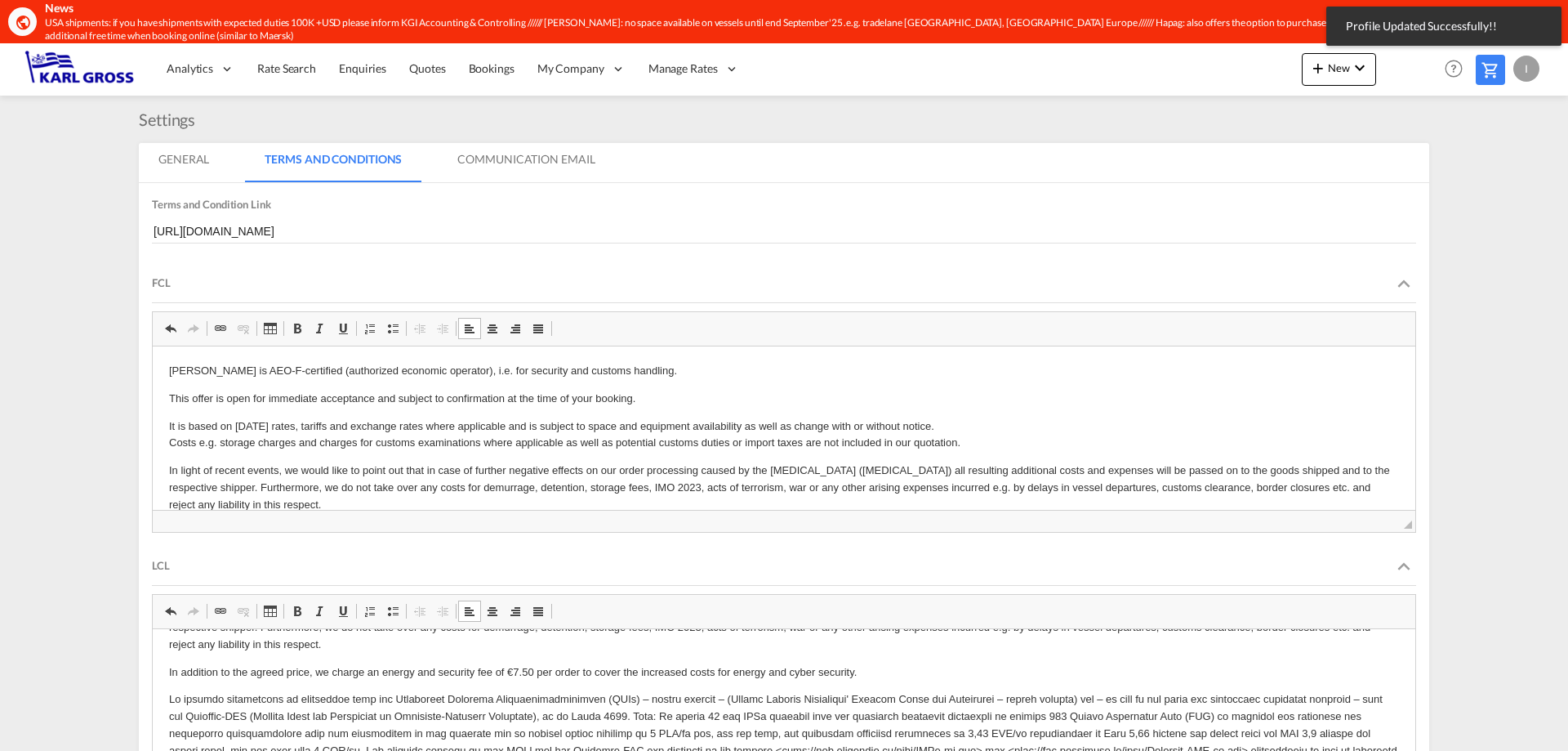
click at [503, 153] on md-tab-item "Communication Email" at bounding box center [526, 162] width 177 height 39
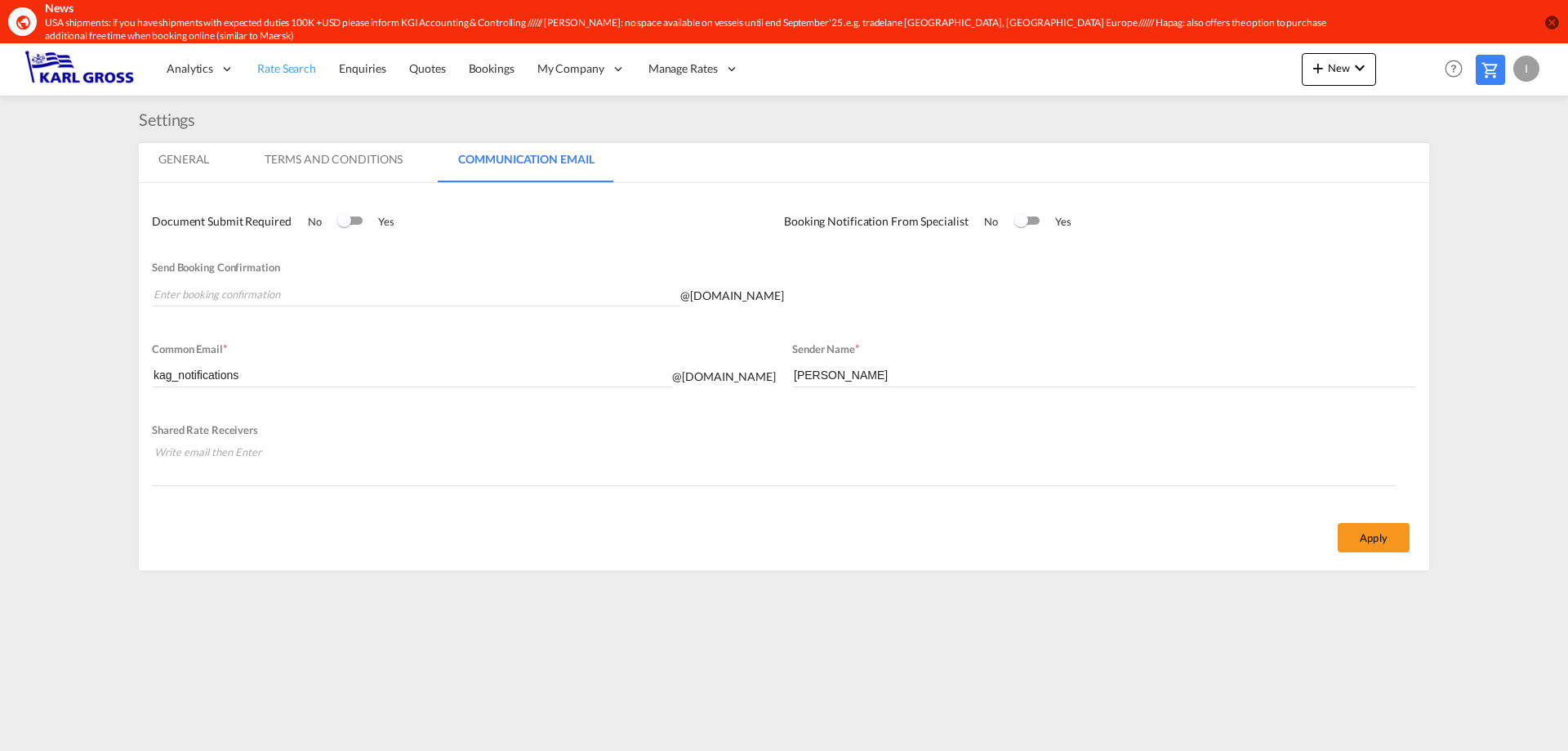
click at [277, 83] on link "Rate Search" at bounding box center [287, 70] width 82 height 54
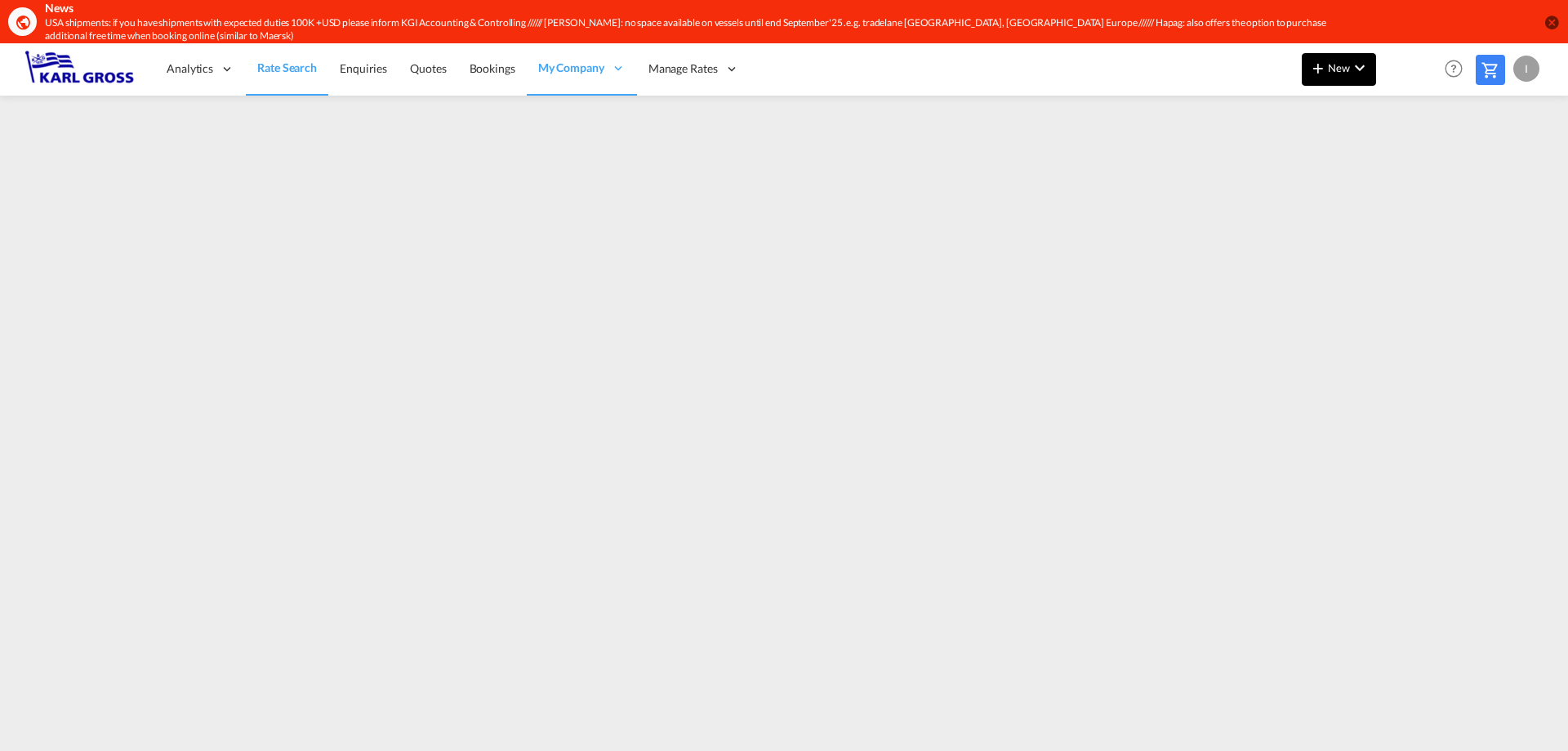
click at [1346, 75] on button "New" at bounding box center [1339, 70] width 74 height 33
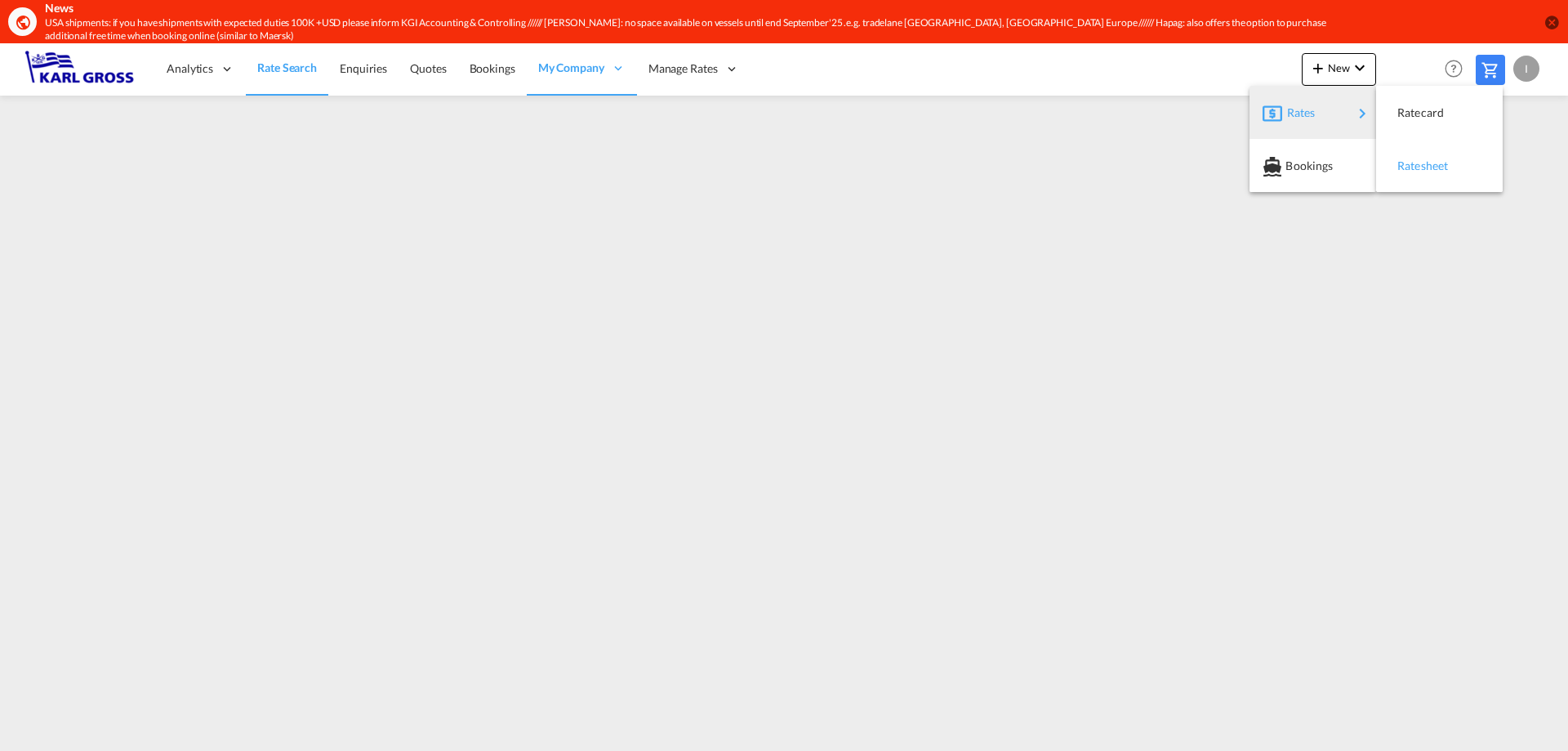
click at [1416, 161] on span "Ratesheet" at bounding box center [1407, 166] width 18 height 33
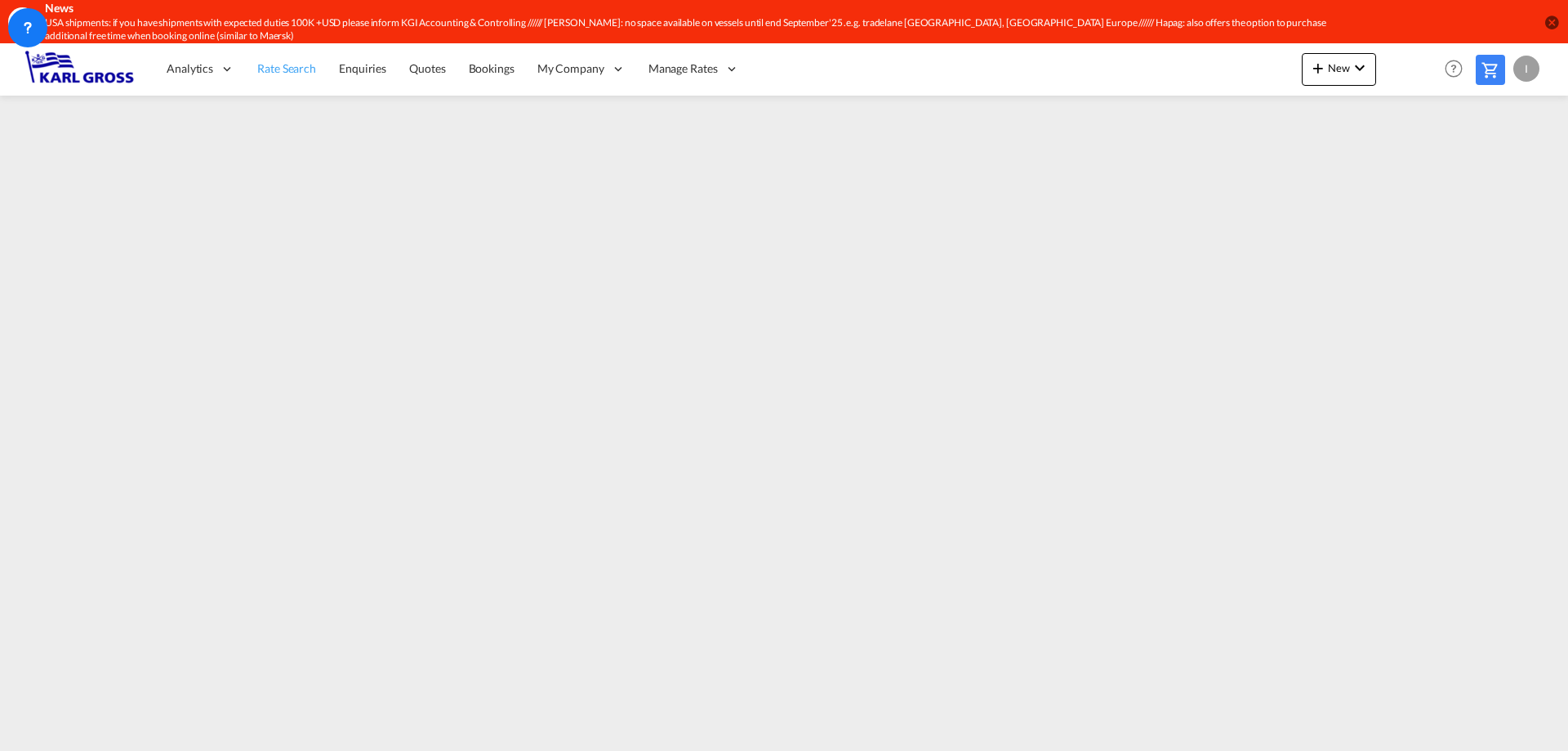
click at [286, 78] on link "Rate Search" at bounding box center [287, 70] width 82 height 54
